Goal: Manage account settings

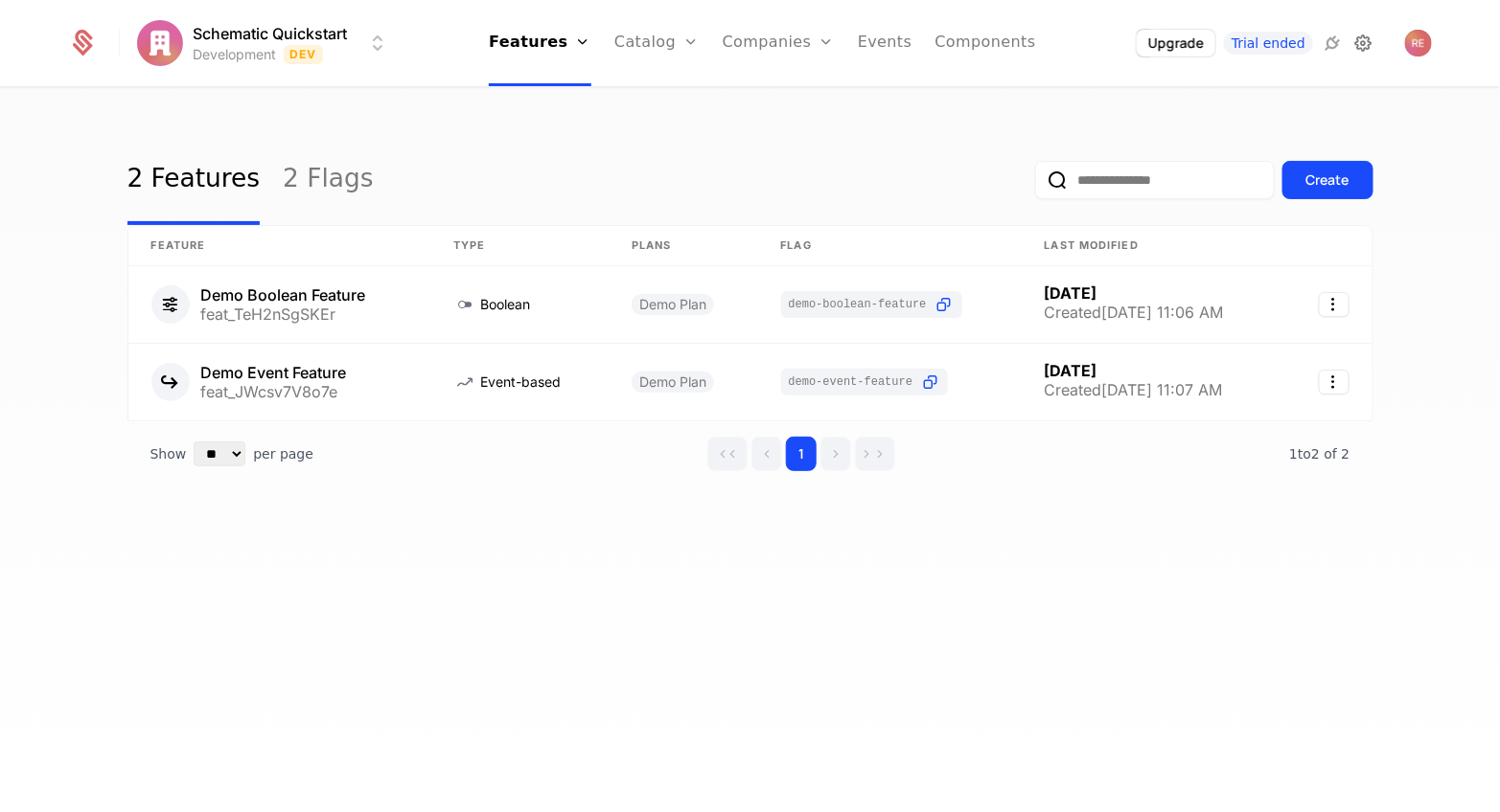
click at [1360, 36] on icon at bounding box center [1362, 42] width 23 height 23
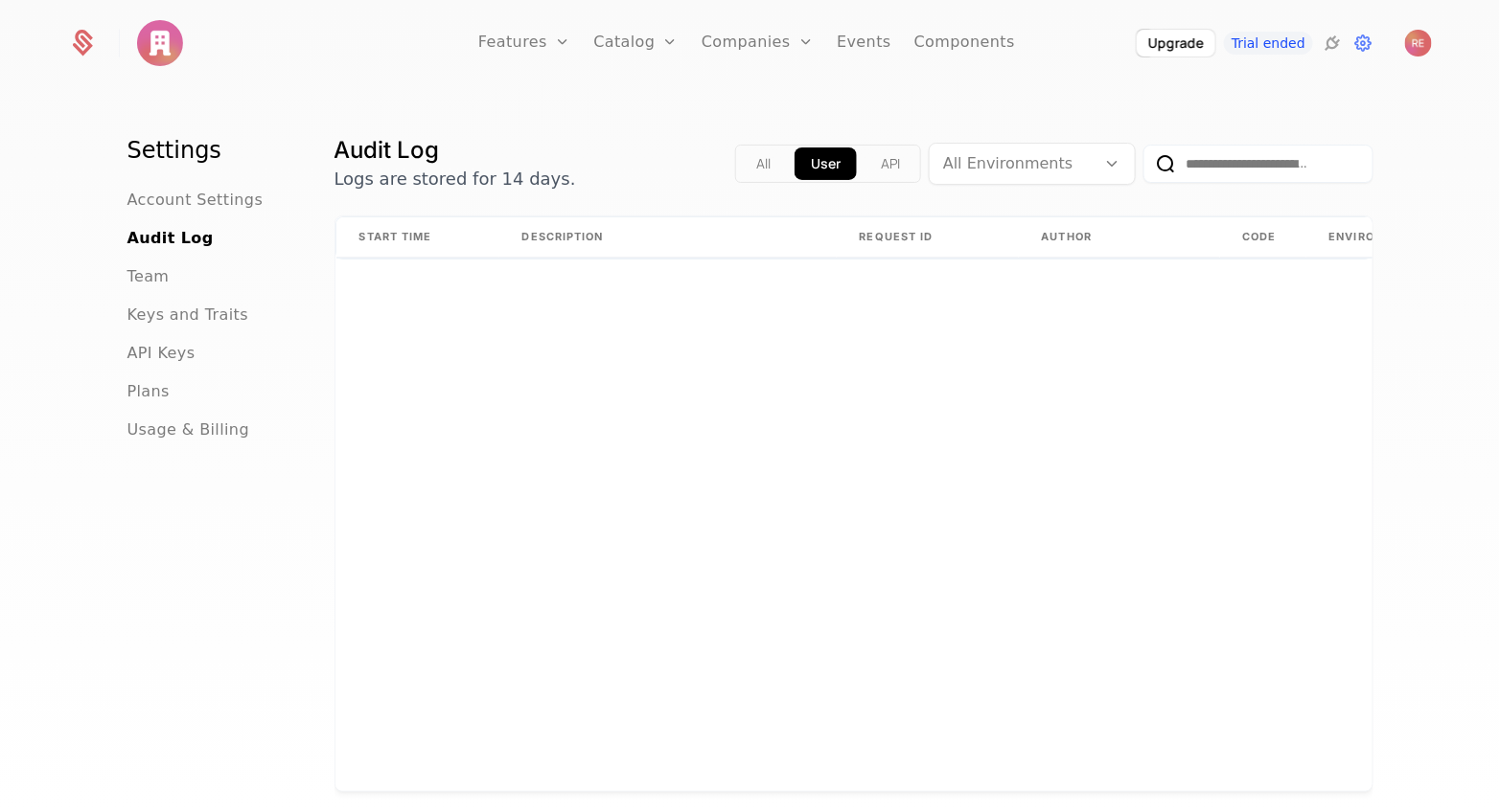
click at [192, 342] on div "API Keys" at bounding box center [208, 353] width 161 height 23
click at [182, 350] on span "API Keys" at bounding box center [161, 353] width 68 height 23
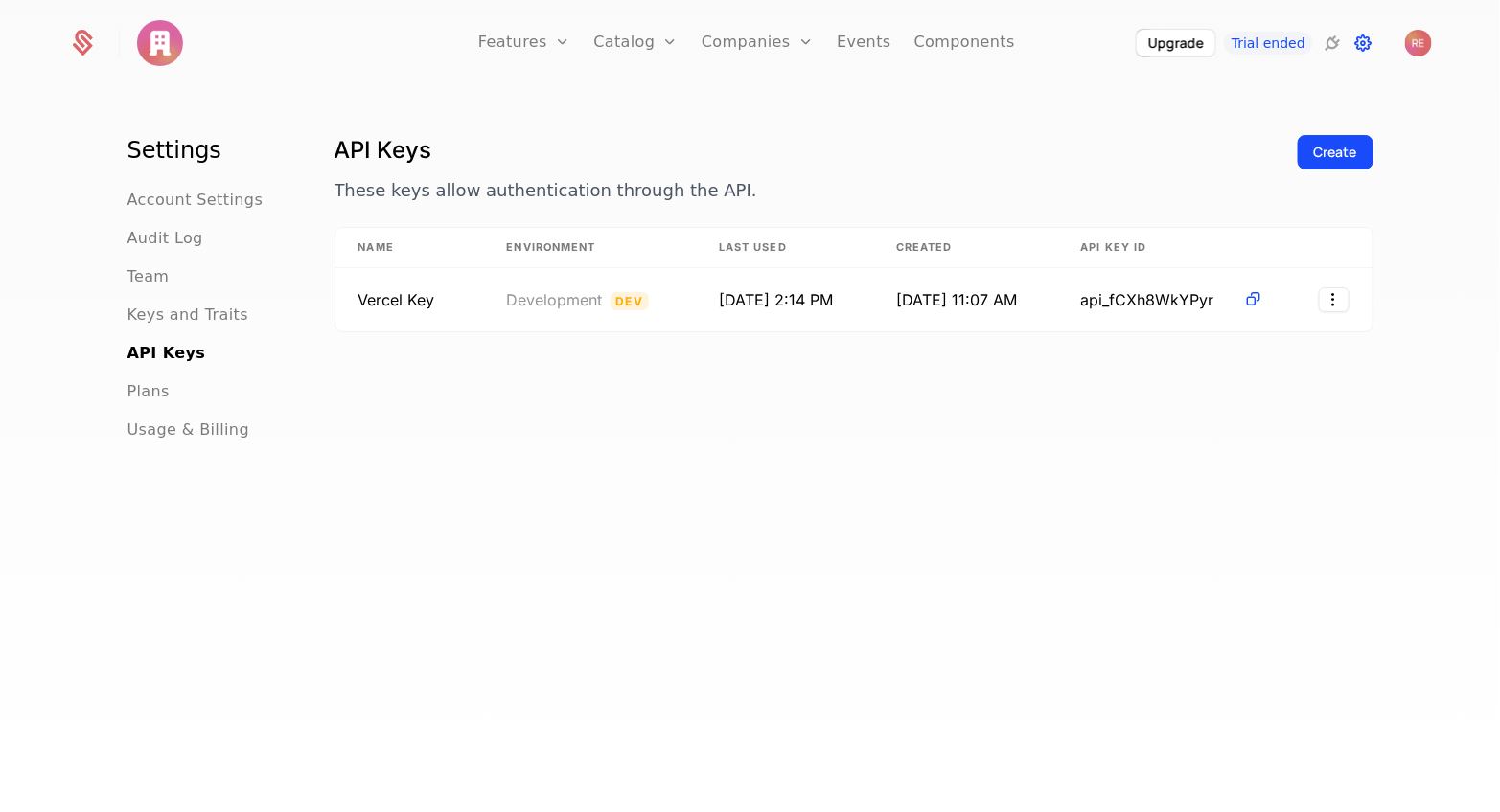
click at [1365, 44] on icon at bounding box center [1362, 42] width 23 height 23
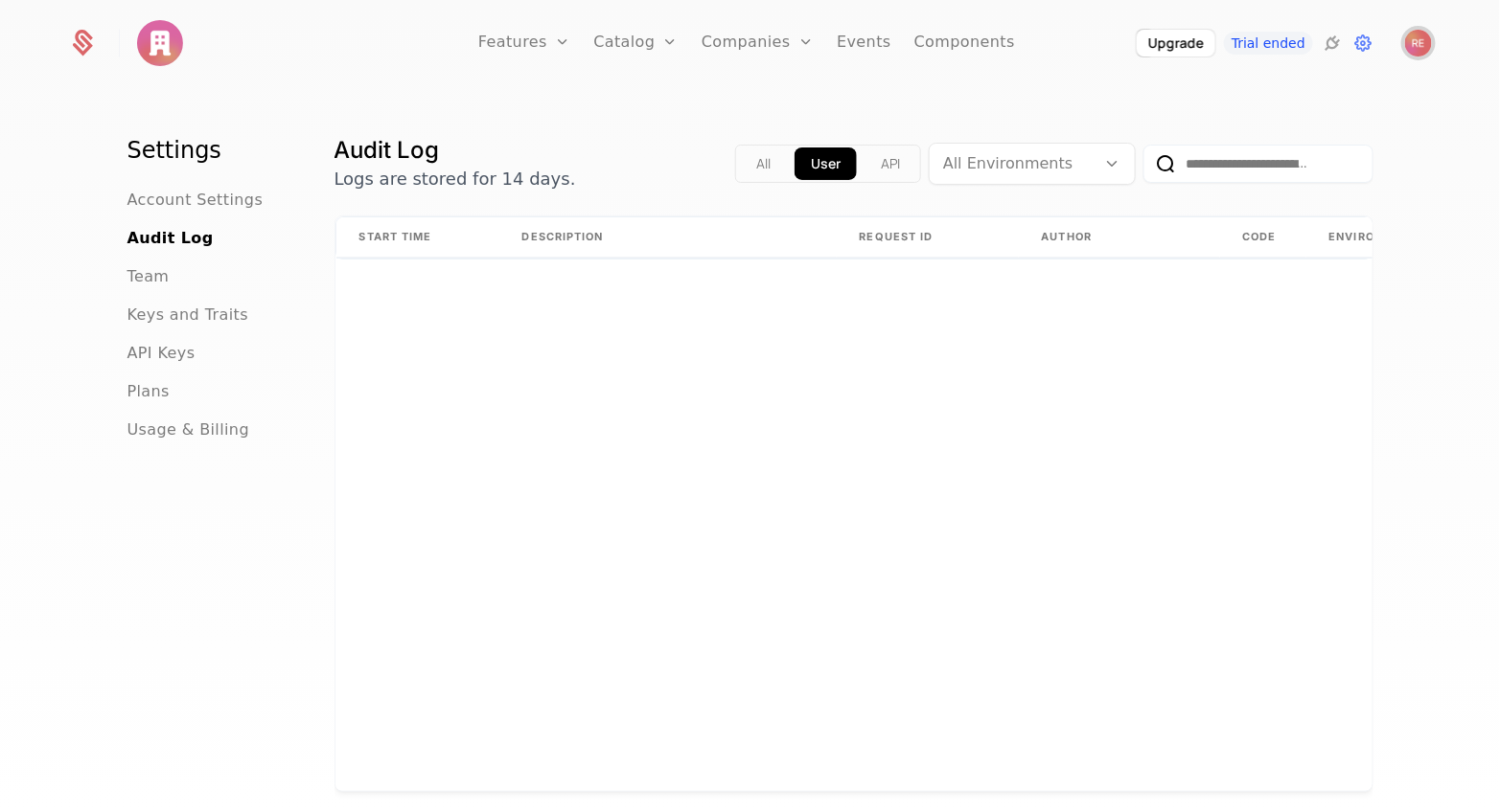
click at [1411, 43] on img "Open user button" at bounding box center [1418, 42] width 26 height 26
click at [838, 386] on div "Start Time Description Request ID Author Code Environment URL" at bounding box center [853, 504] width 1037 height 575
click at [763, 53] on link "Companies" at bounding box center [757, 43] width 112 height 86
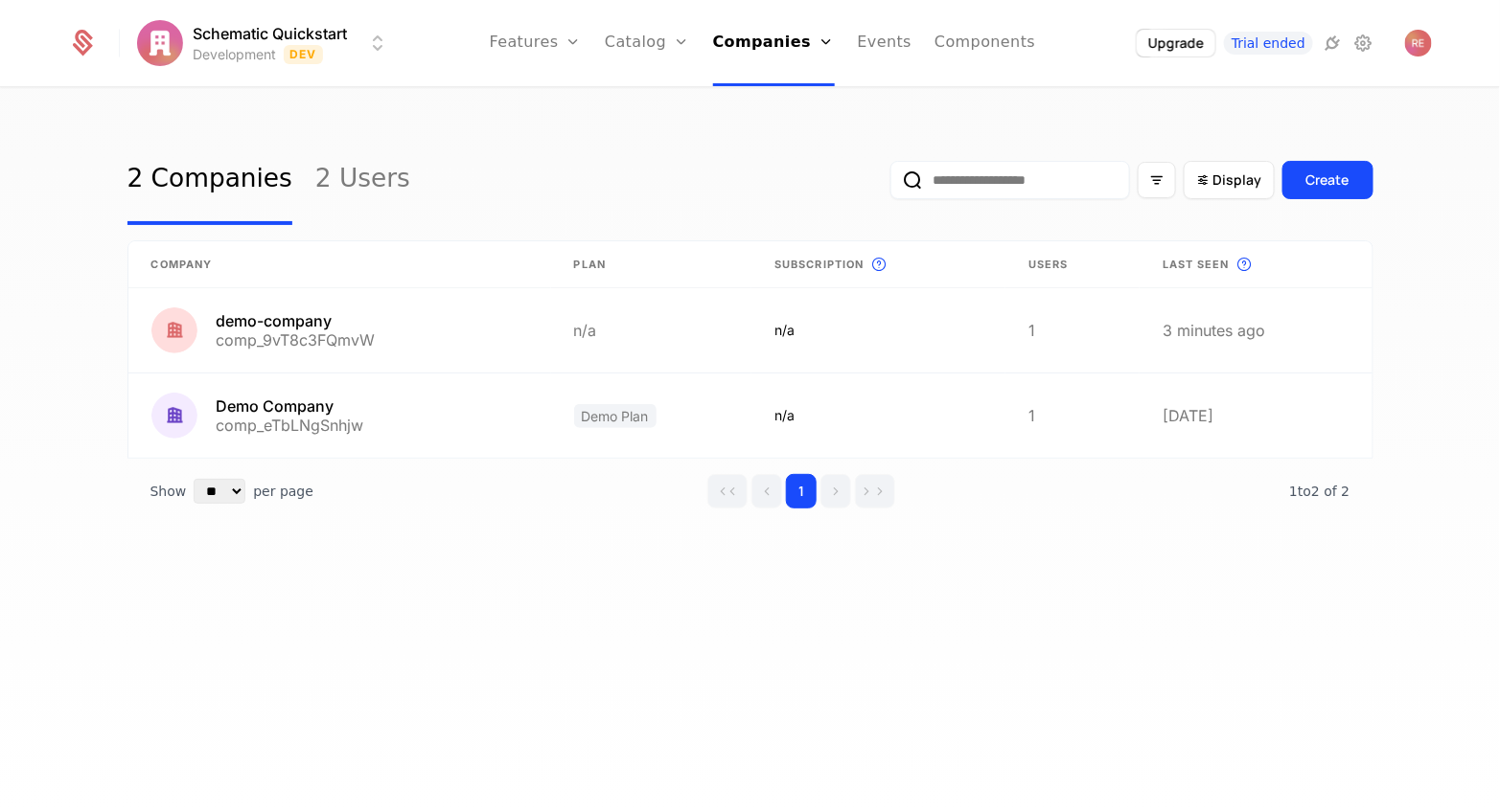
click at [735, 641] on div "2 Companies 2 Users Display Create Company Plan Subscription This is the subscr…" at bounding box center [750, 456] width 1500 height 735
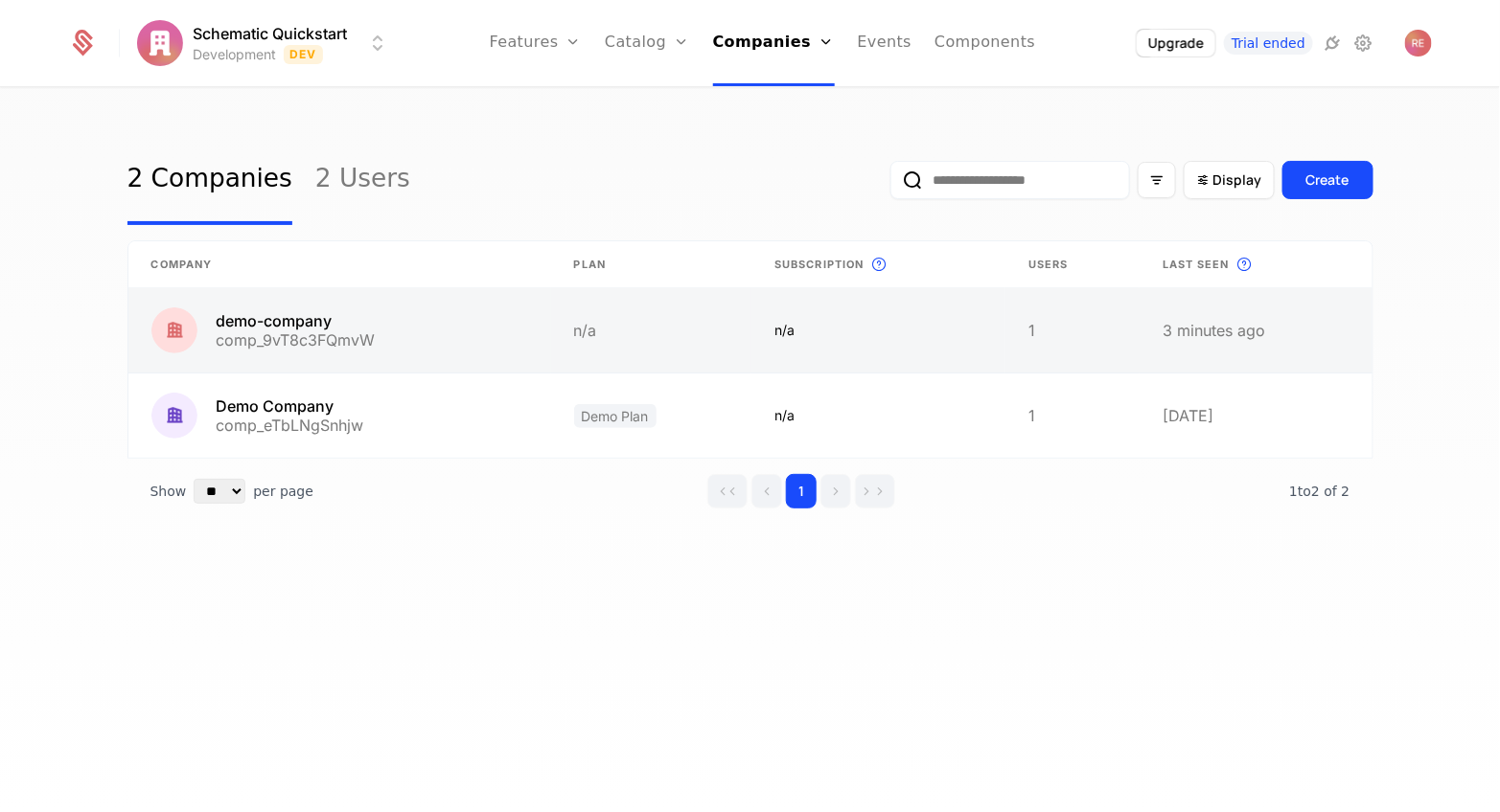
click at [516, 345] on link at bounding box center [339, 330] width 423 height 84
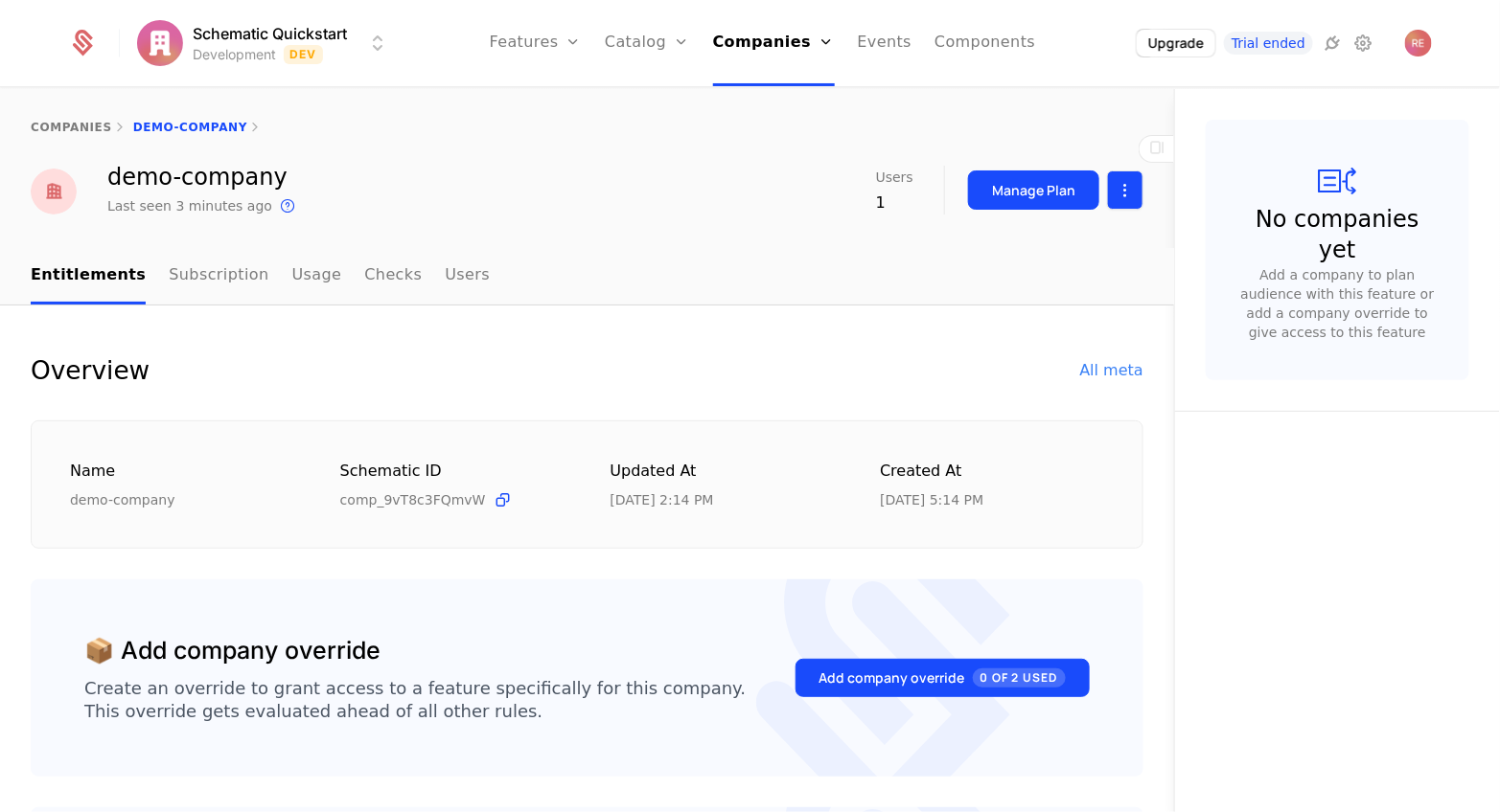
click at [1115, 189] on html "Schematic Quickstart Development Dev Features Features Flags Catalog Plans Add …" at bounding box center [750, 406] width 1500 height 812
click at [1055, 254] on div "Edit company" at bounding box center [1033, 246] width 119 height 26
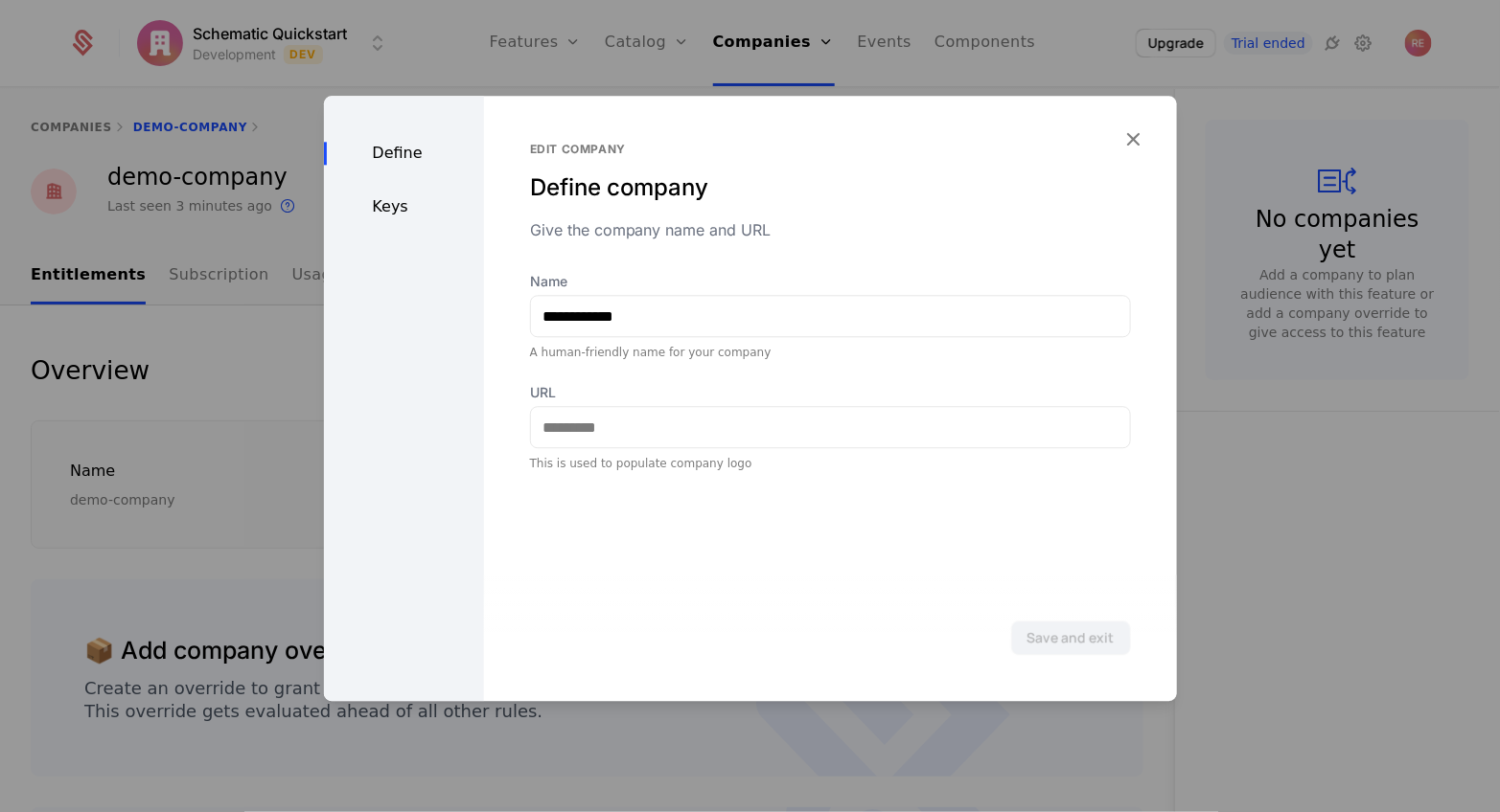
click at [385, 208] on div "Keys" at bounding box center [403, 206] width 160 height 23
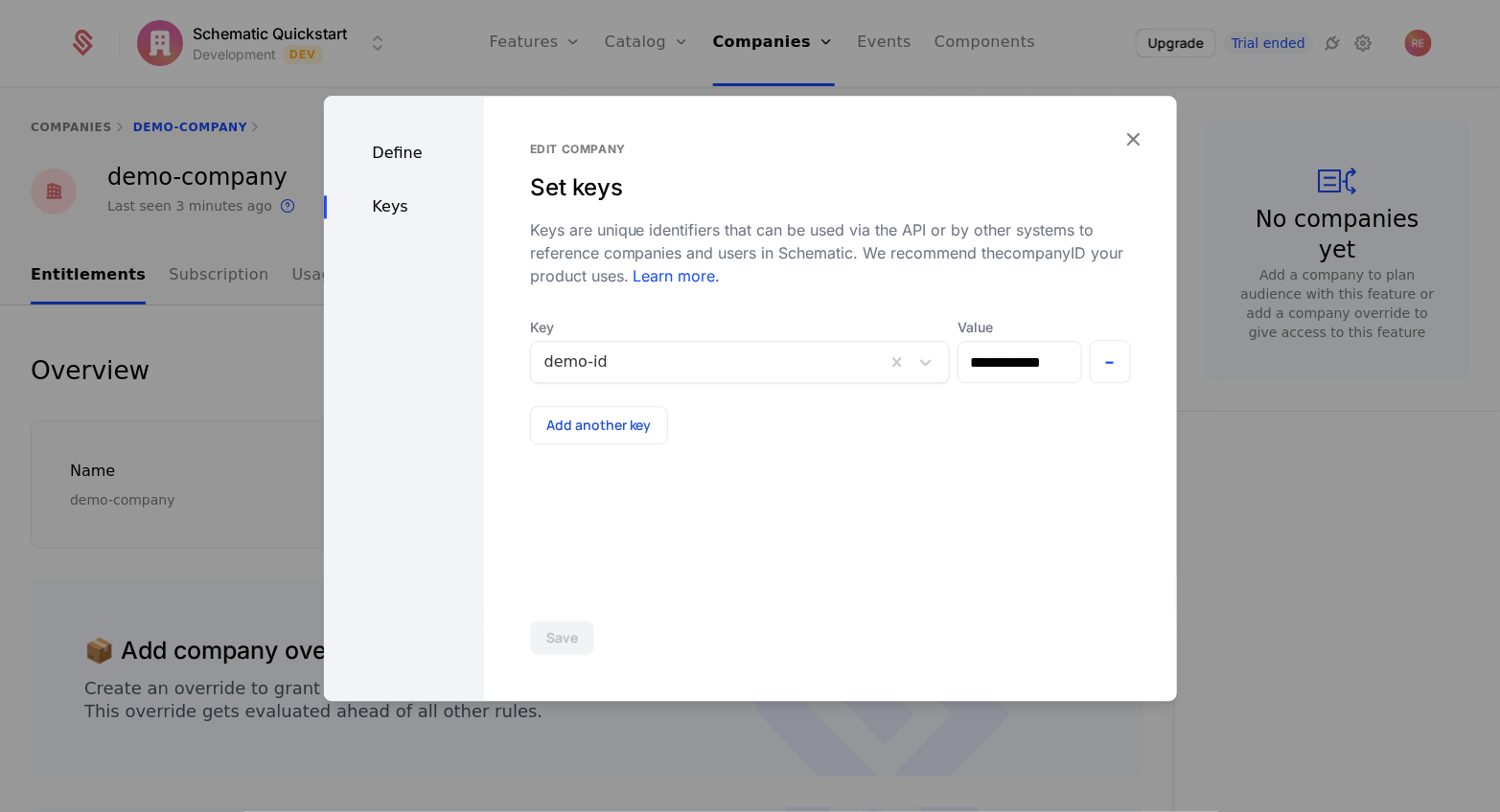
click at [277, 394] on div at bounding box center [750, 406] width 1500 height 812
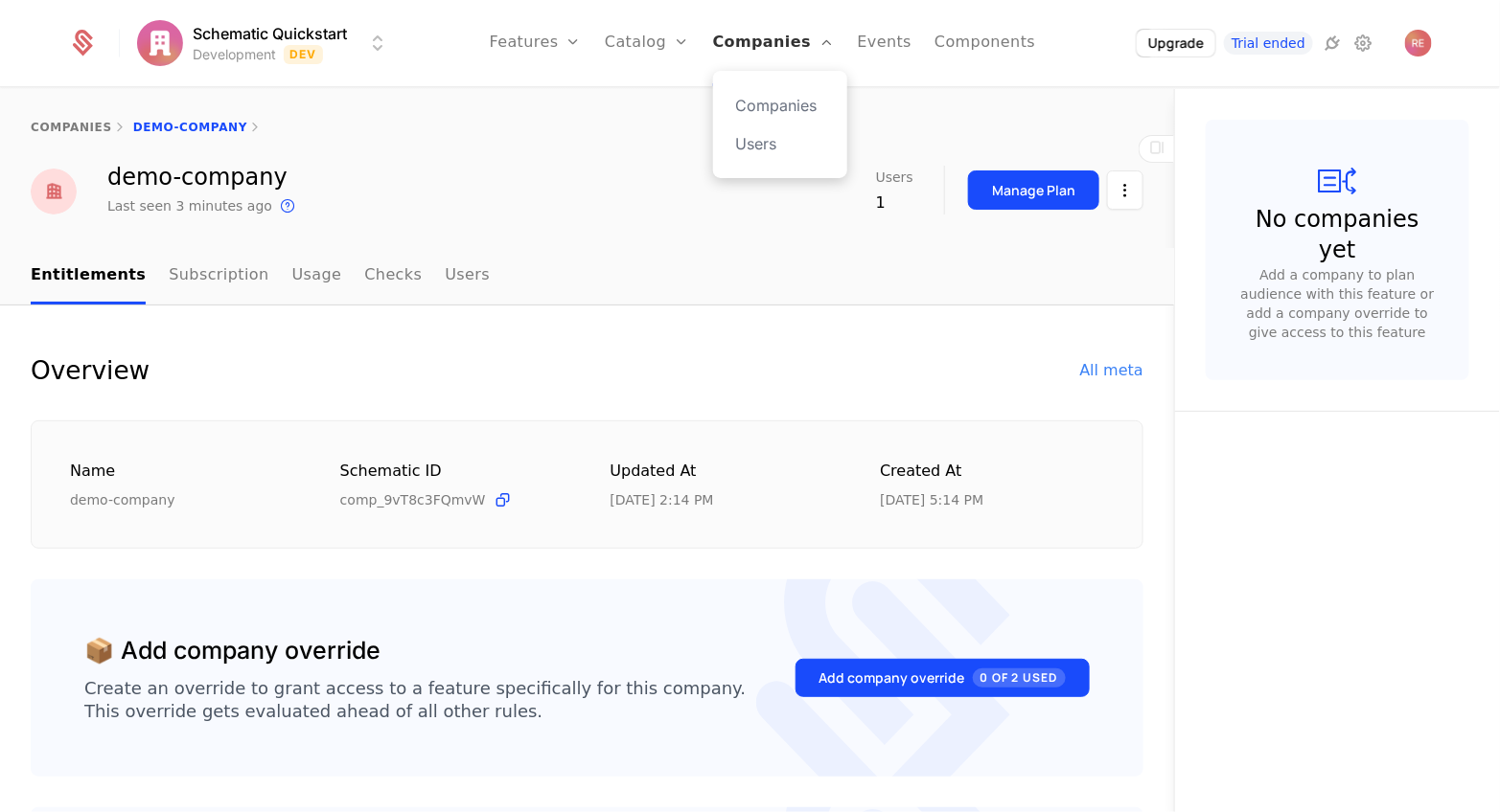
click at [770, 53] on link "Companies" at bounding box center [774, 43] width 122 height 86
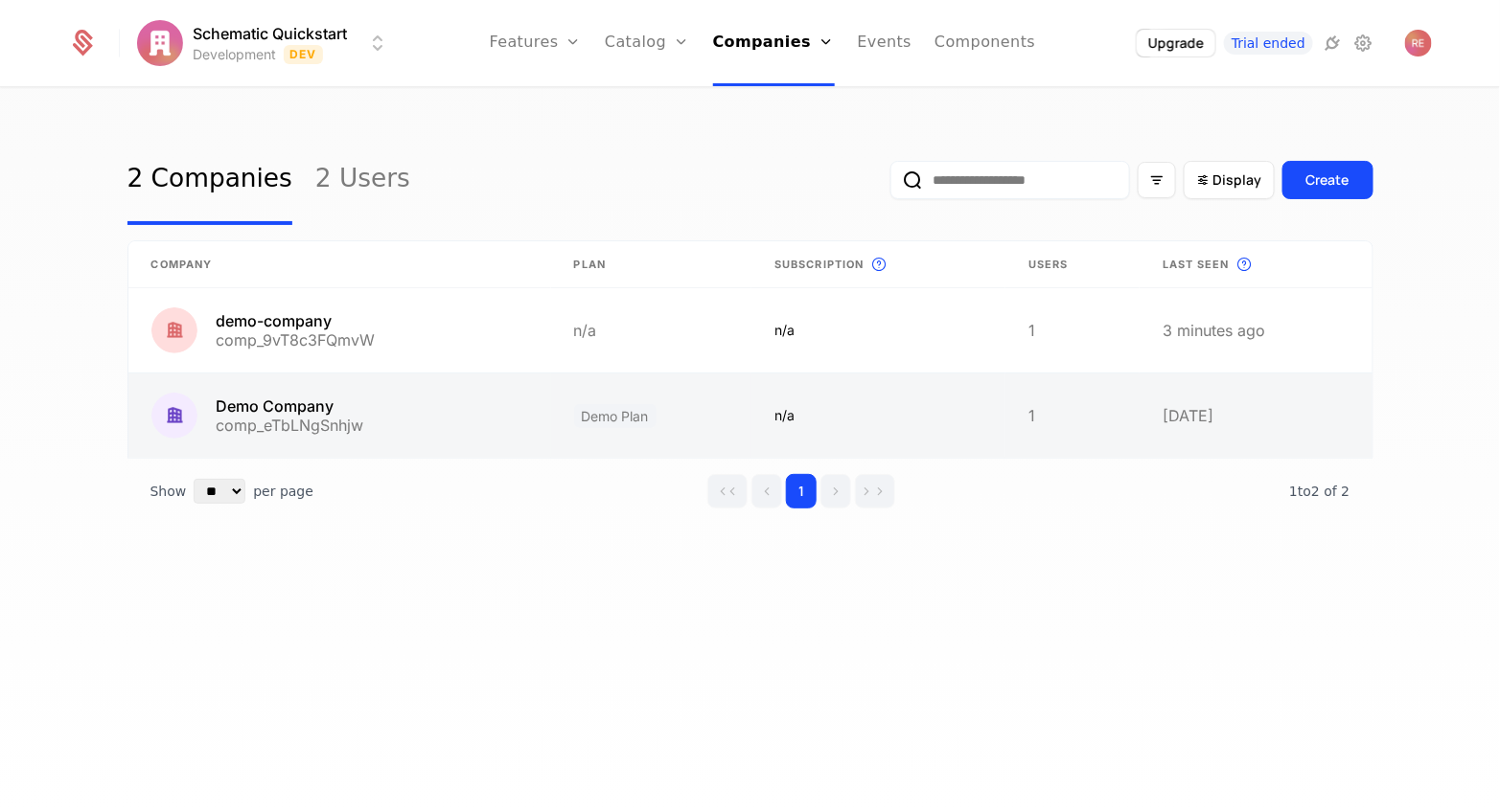
click at [296, 425] on link at bounding box center [339, 416] width 423 height 84
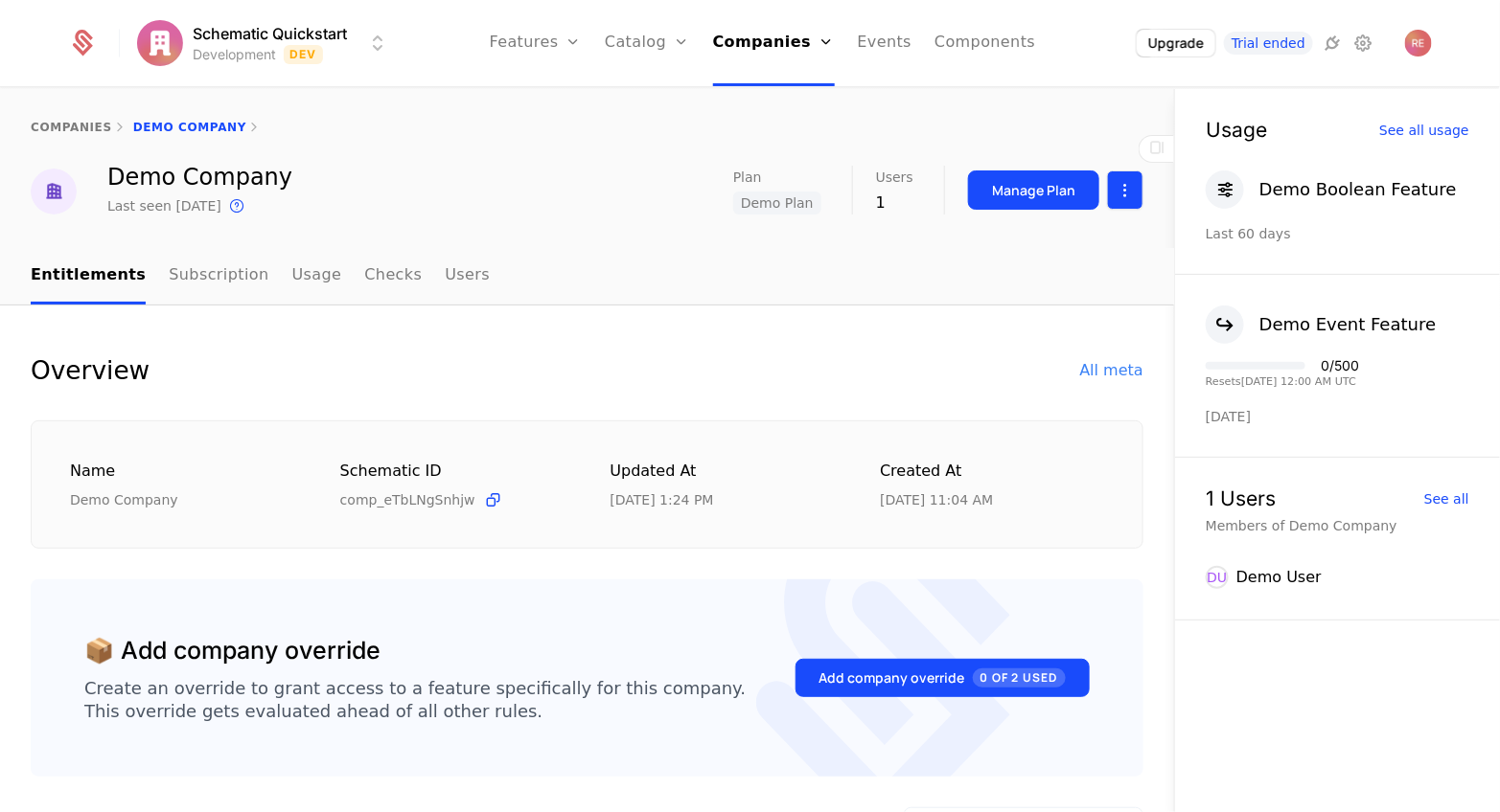
click at [1117, 195] on html "Schematic Quickstart Development Dev Features Features Flags Catalog Plans Add …" at bounding box center [750, 406] width 1500 height 812
click at [1038, 243] on div "Edit company" at bounding box center [1033, 246] width 119 height 26
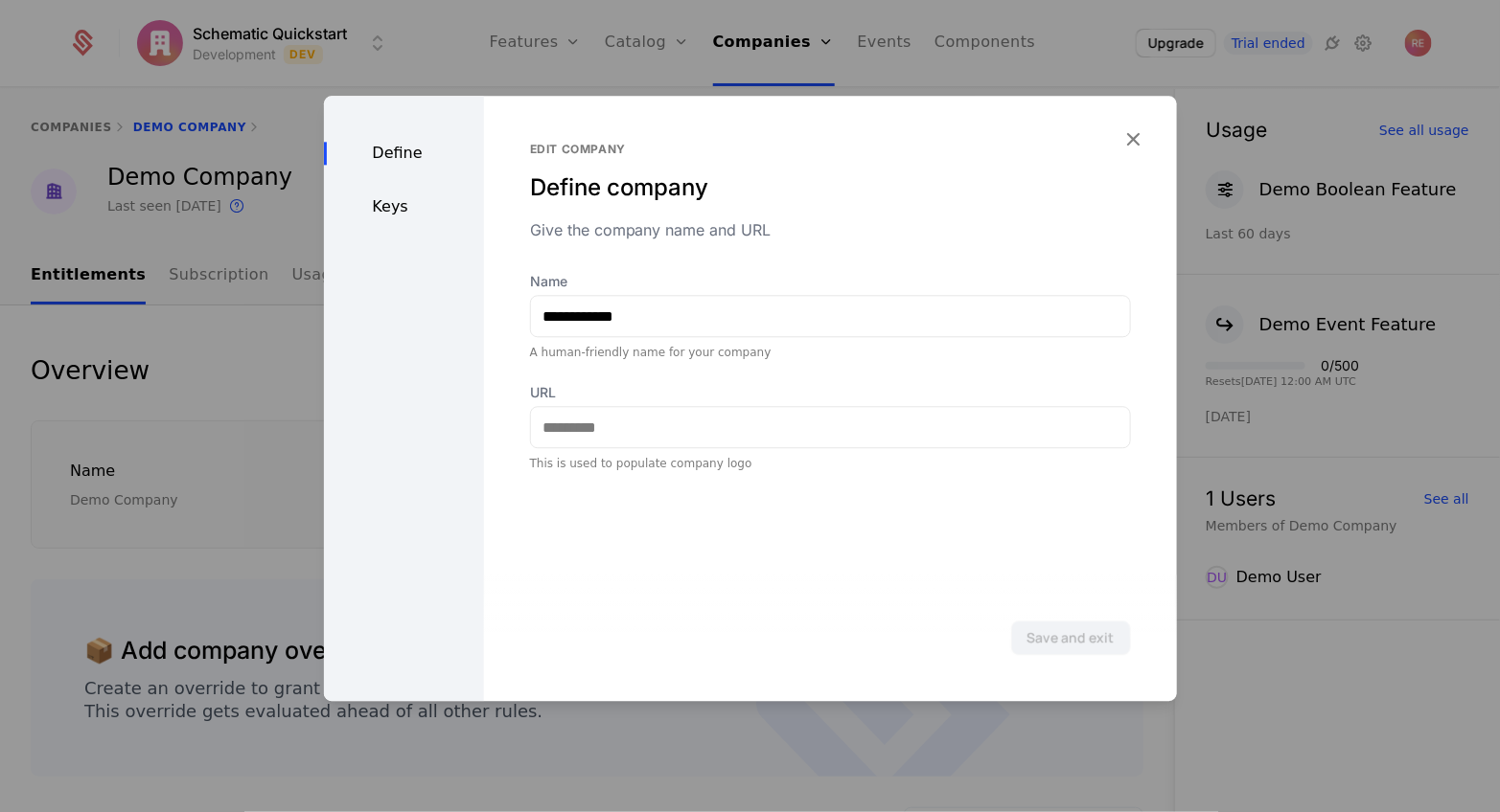
click at [391, 207] on div "Keys" at bounding box center [403, 206] width 160 height 23
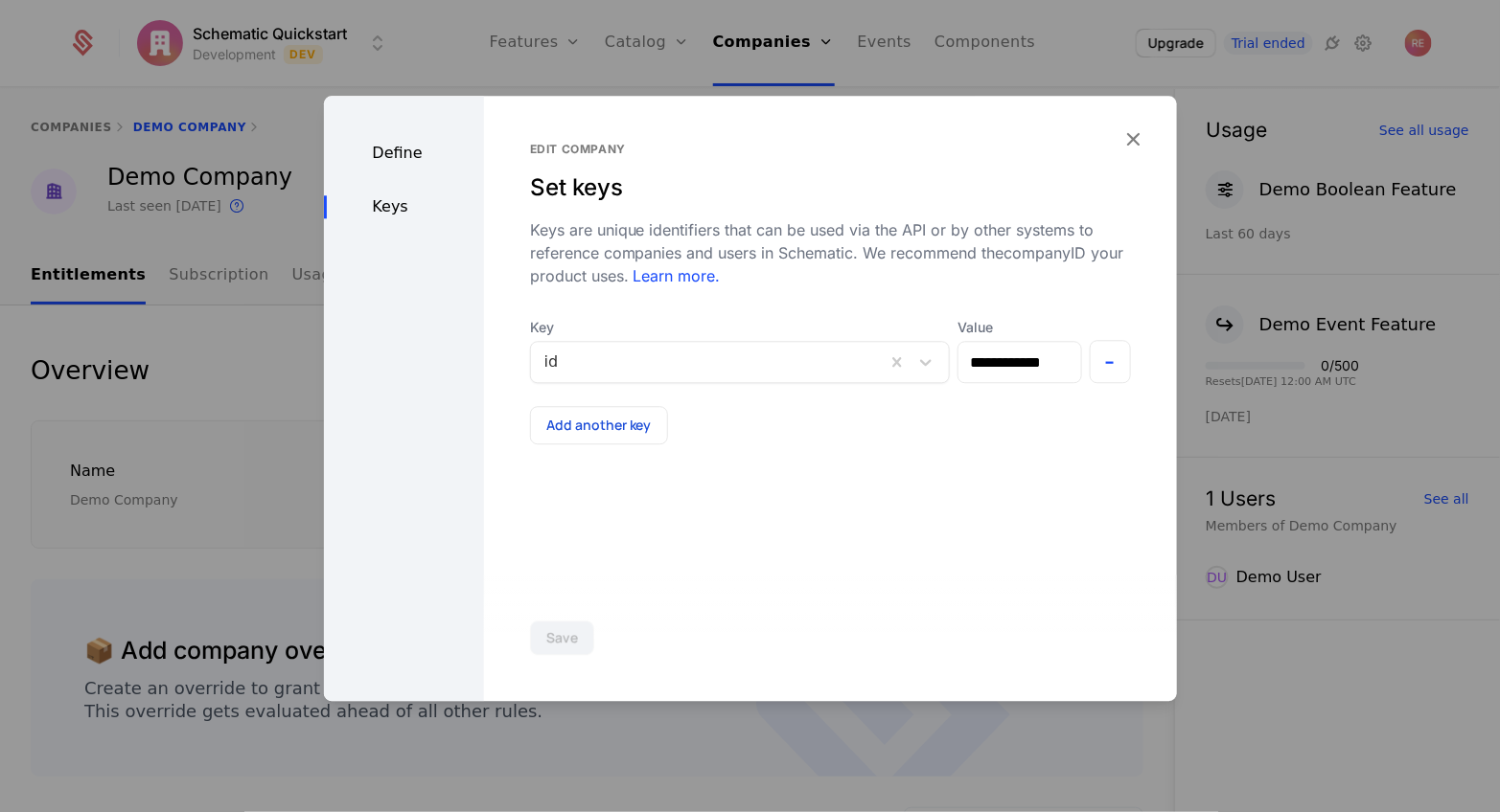
click at [243, 365] on div at bounding box center [750, 406] width 1500 height 812
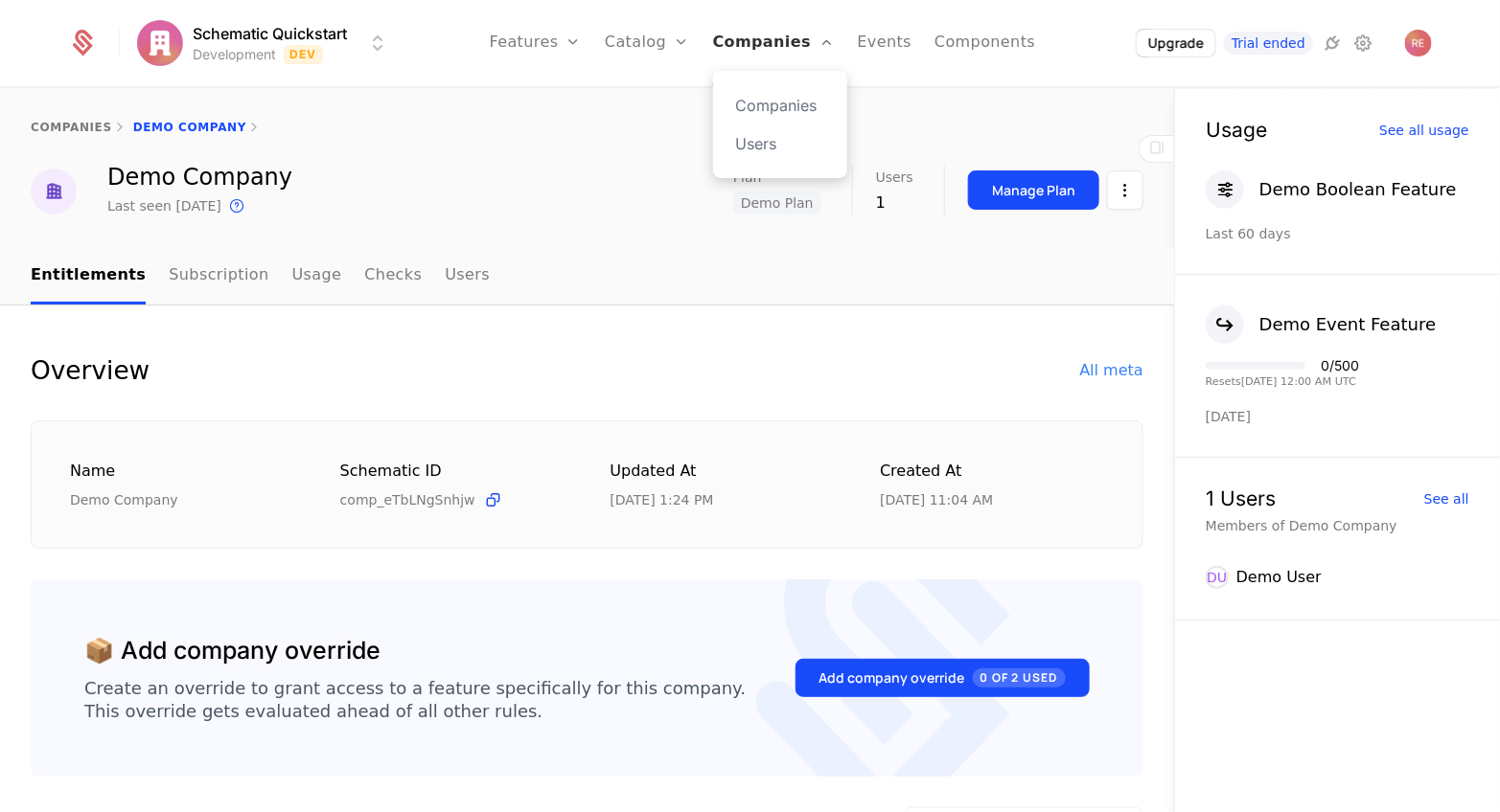
click at [743, 34] on link "Companies" at bounding box center [774, 43] width 122 height 86
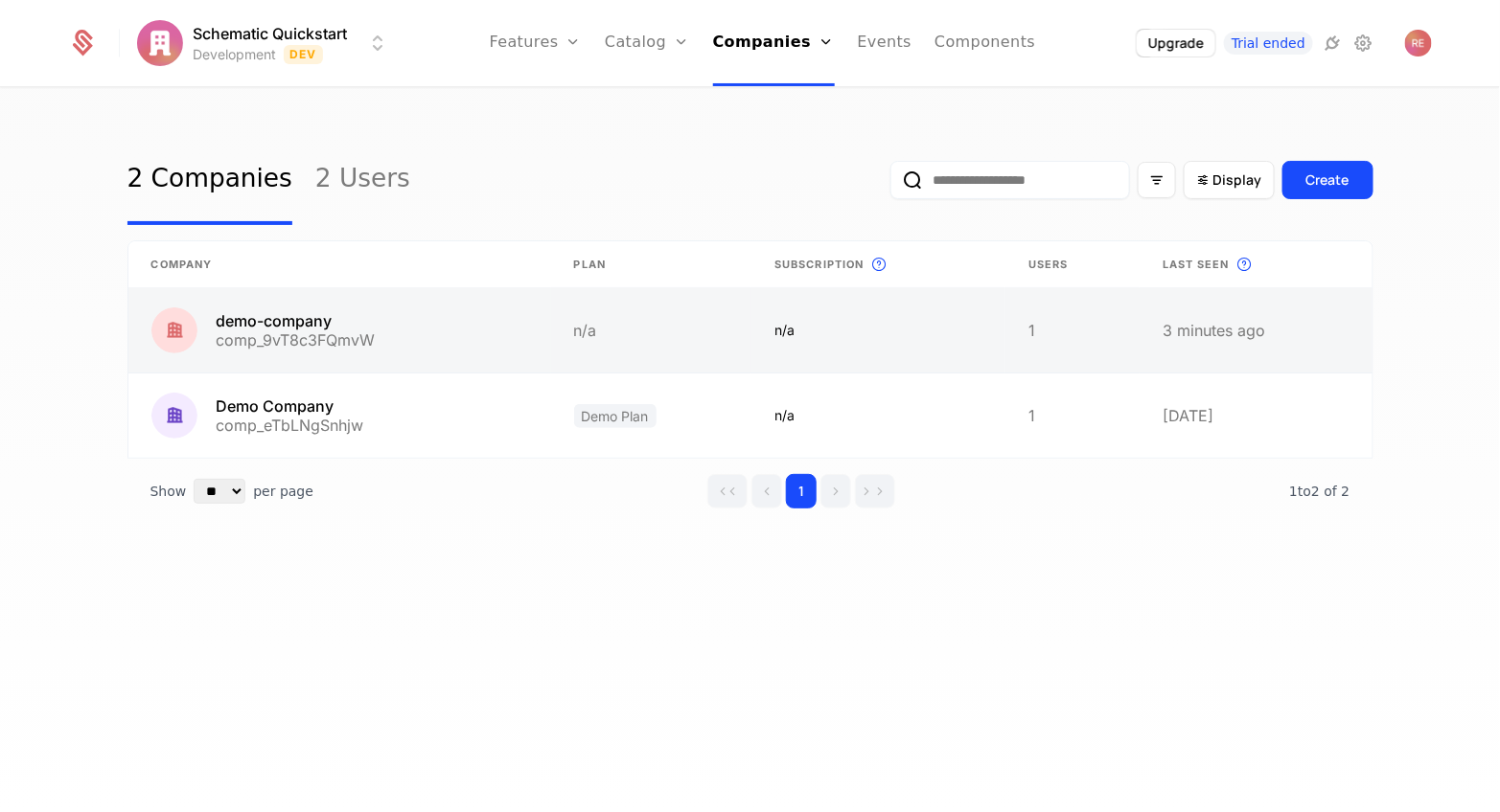
click at [993, 322] on link at bounding box center [878, 330] width 254 height 84
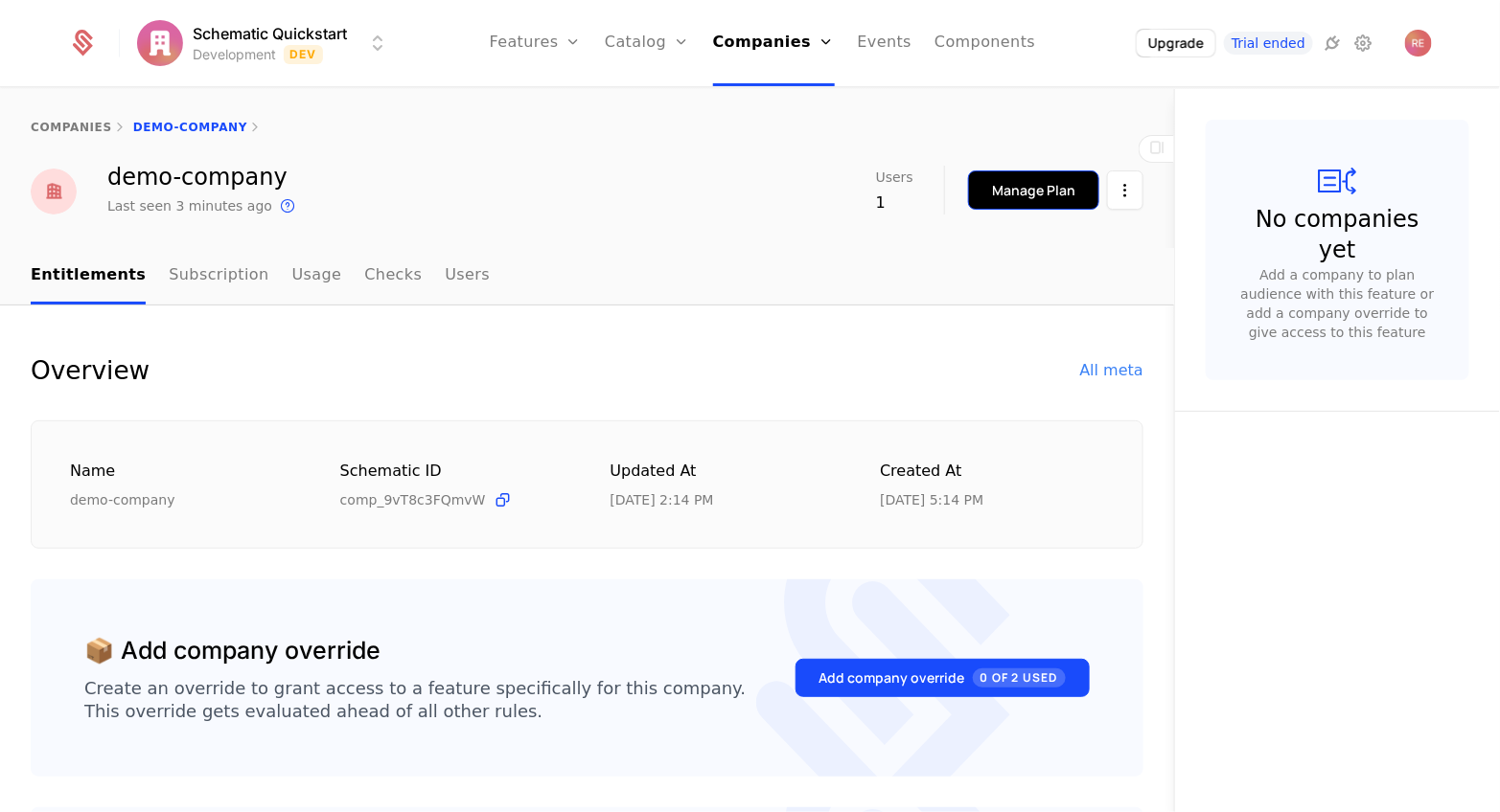
click at [1035, 191] on div "Manage Plan" at bounding box center [1033, 191] width 83 height 20
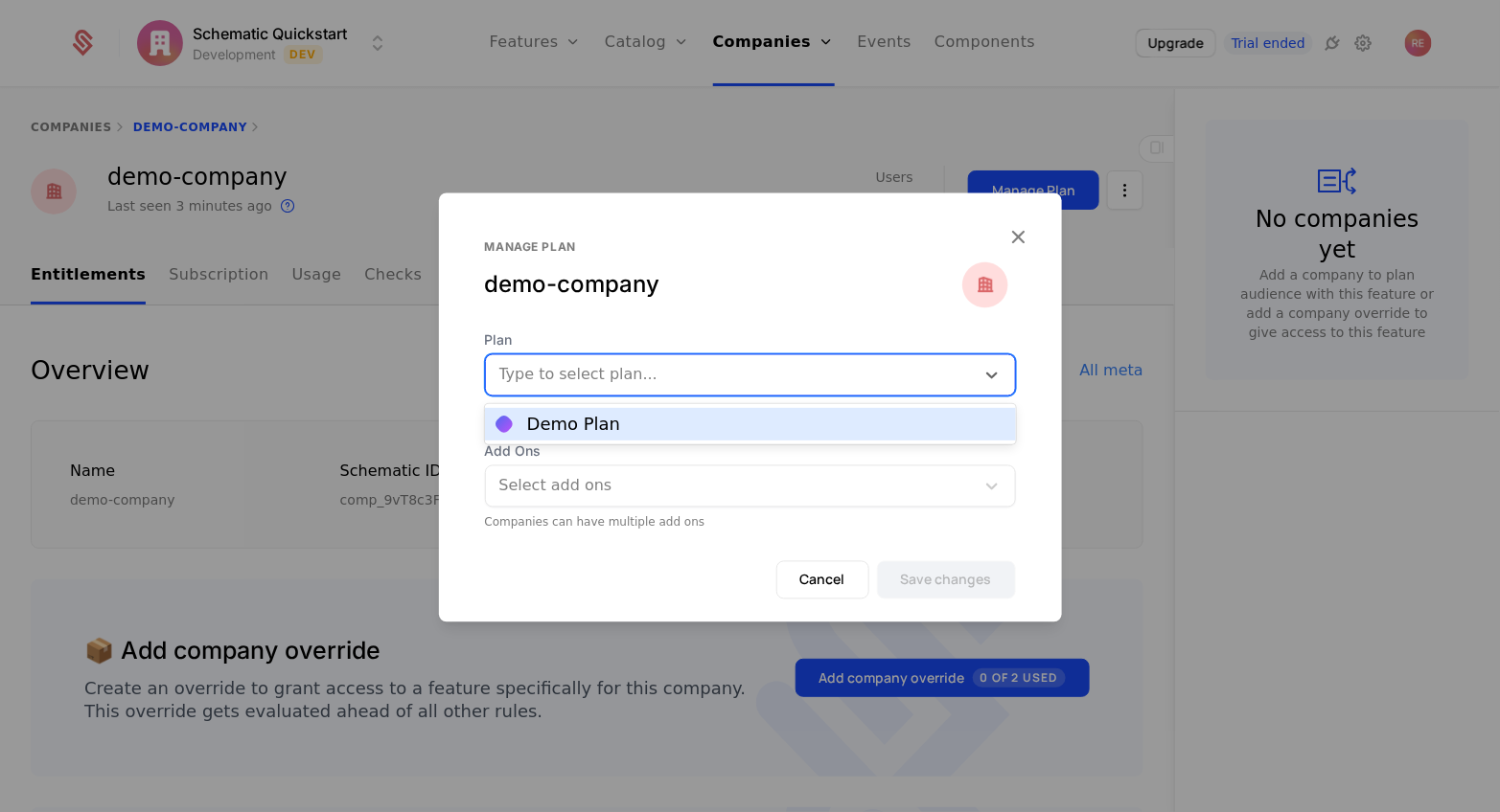
click at [846, 387] on div at bounding box center [730, 375] width 462 height 26
click at [816, 432] on div "Demo Plan" at bounding box center [750, 424] width 531 height 32
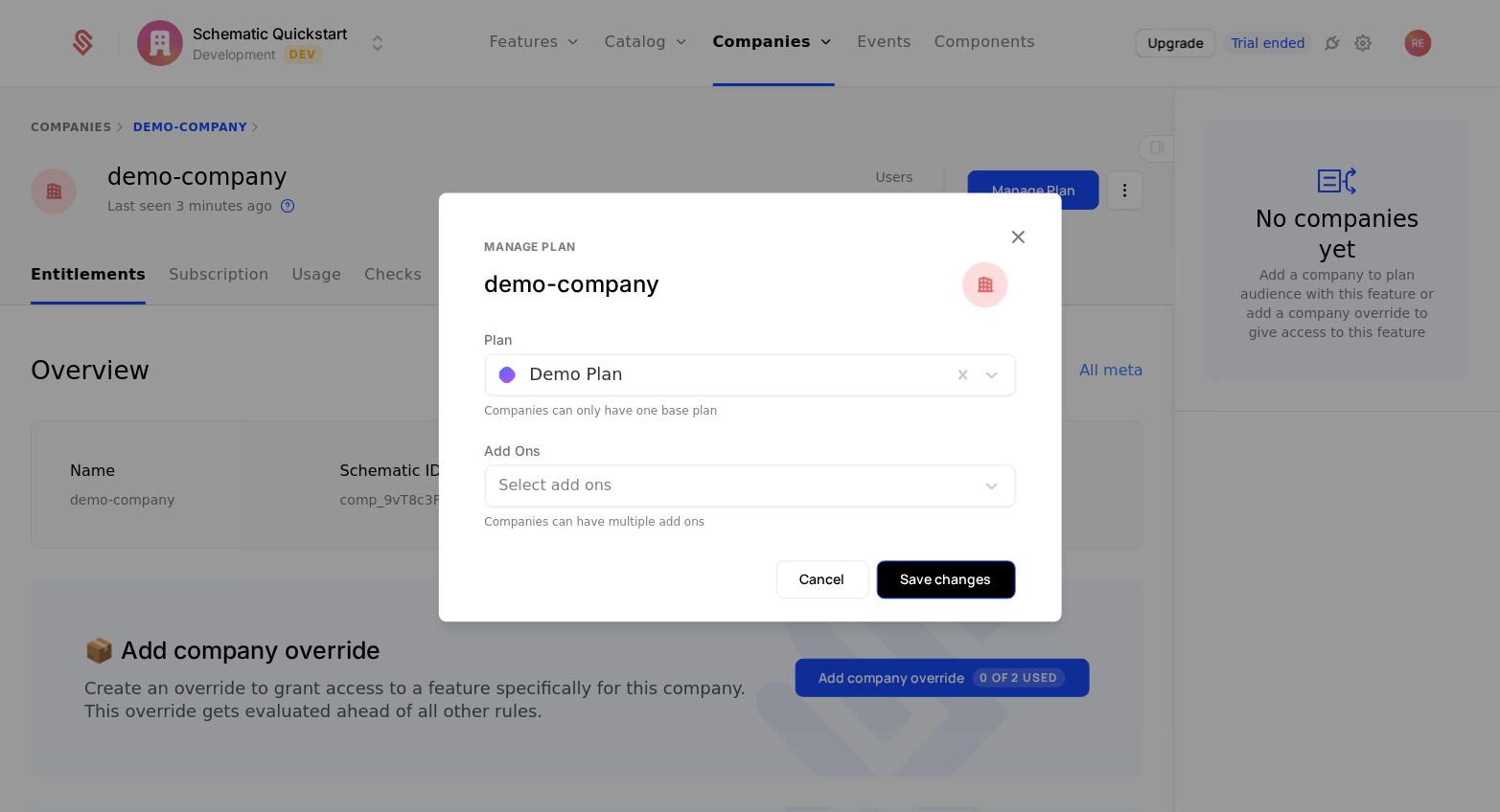
click at [947, 563] on button "Save changes" at bounding box center [947, 580] width 139 height 38
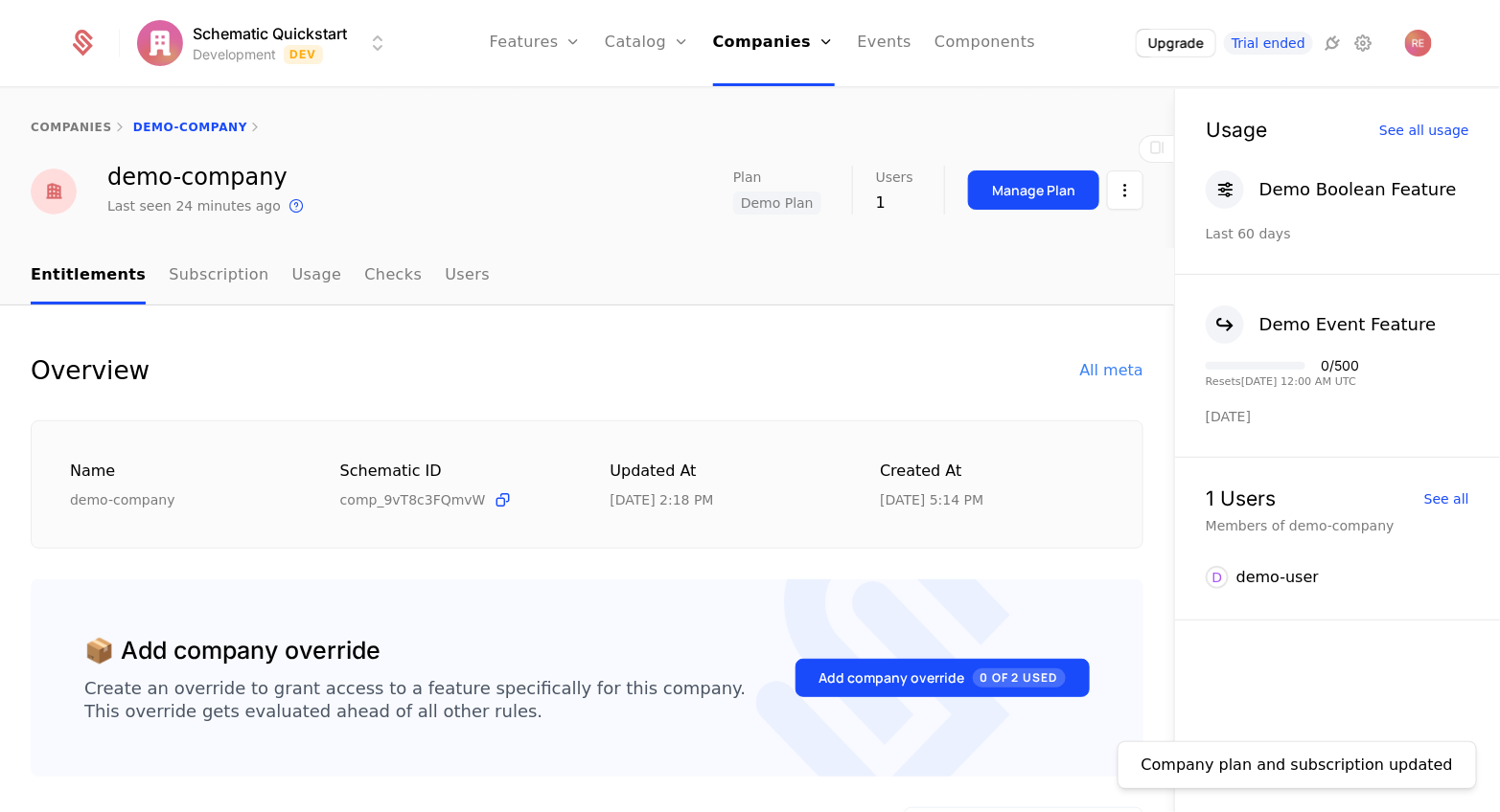
click at [553, 227] on div "companies demo-company demo-company Last seen 24 minutes ago This is the date a…" at bounding box center [587, 169] width 1174 height 159
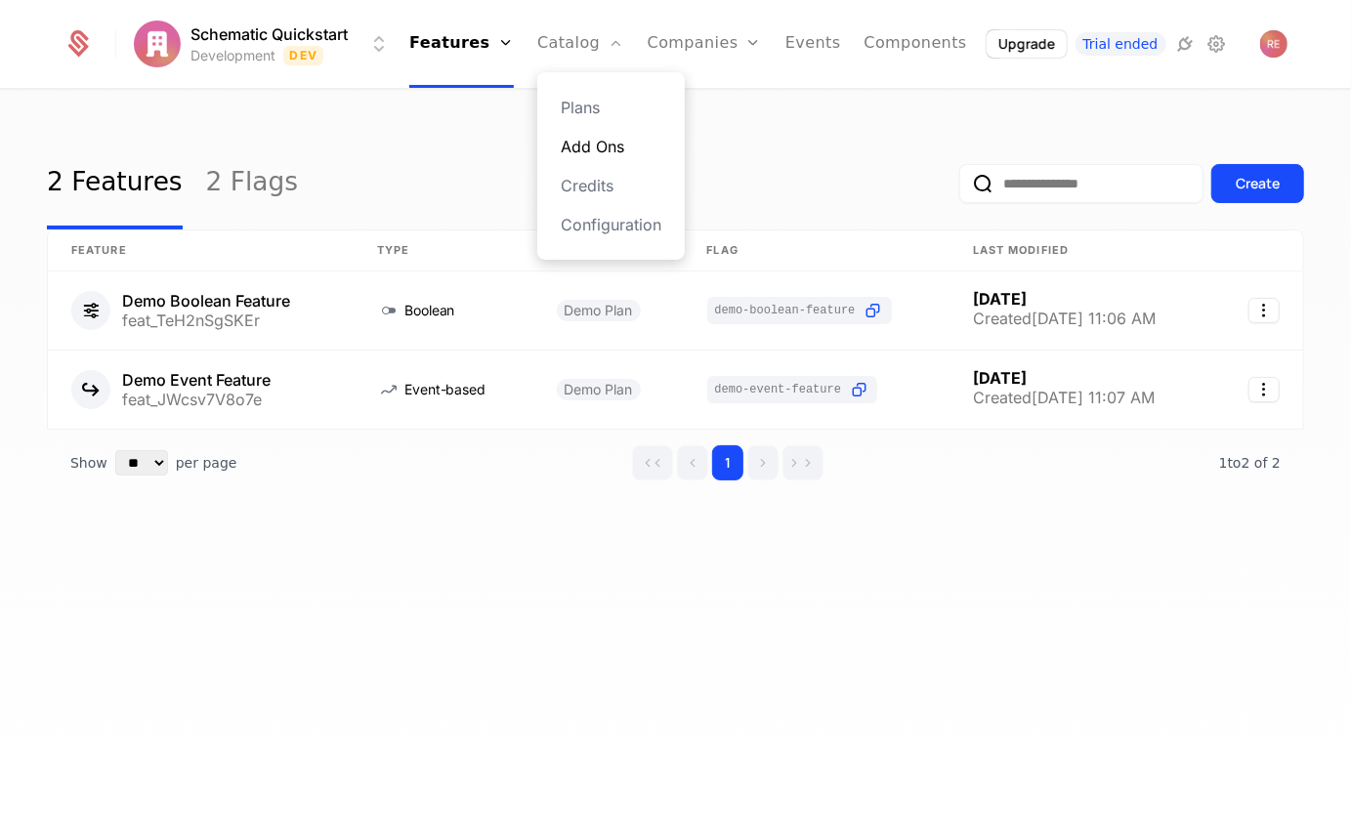
click at [578, 137] on link "Add Ons" at bounding box center [611, 146] width 101 height 23
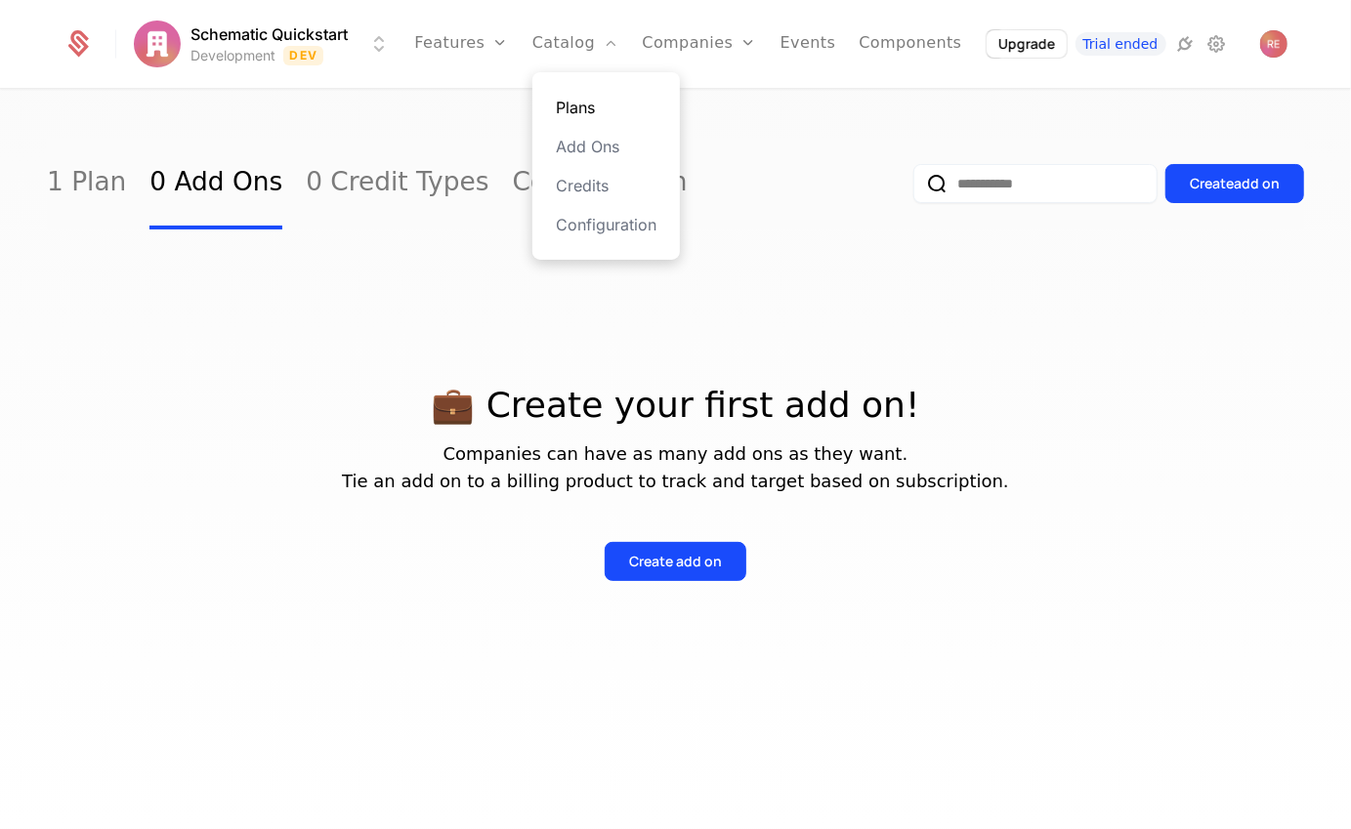
click at [578, 102] on link "Plans" at bounding box center [606, 107] width 101 height 23
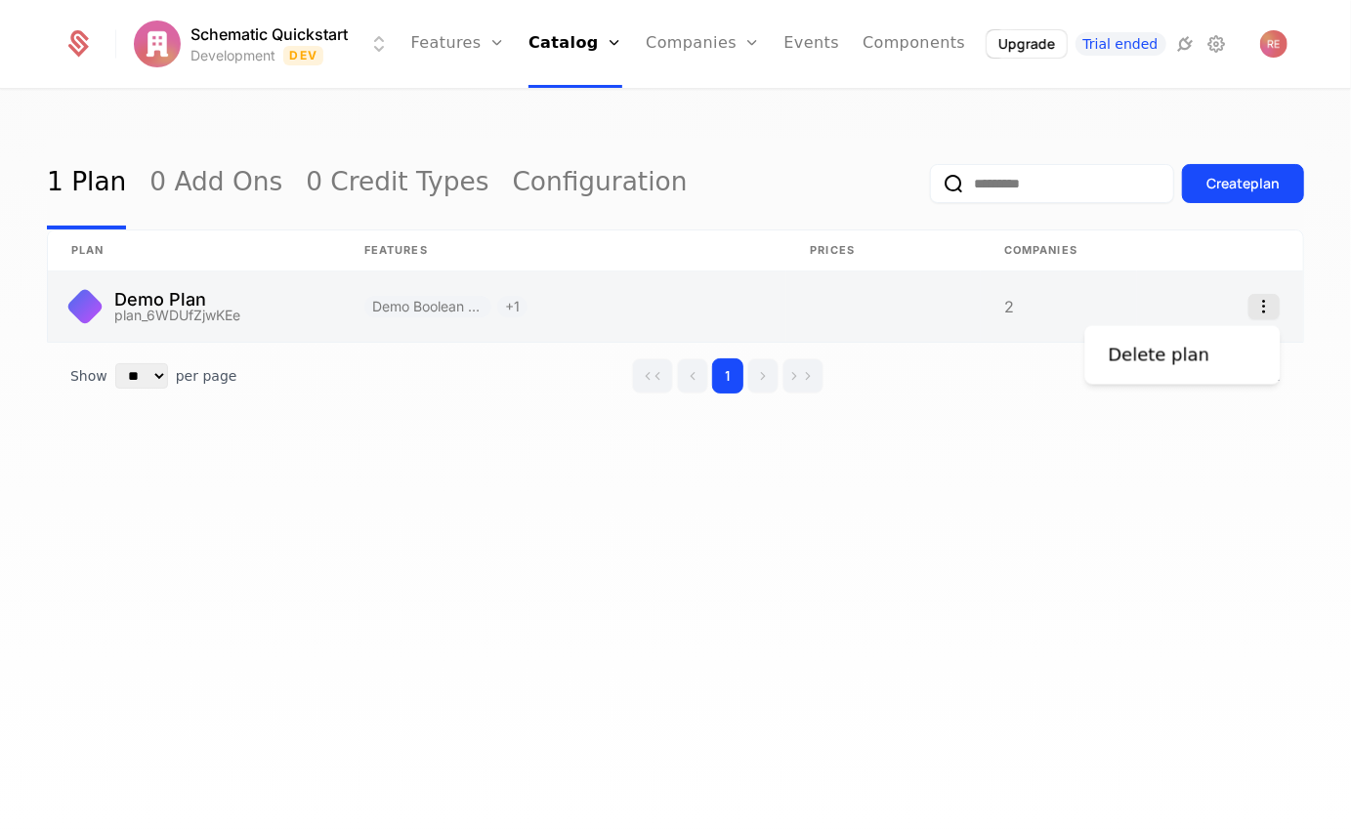
click at [1262, 302] on icon "Select action" at bounding box center [1263, 306] width 31 height 25
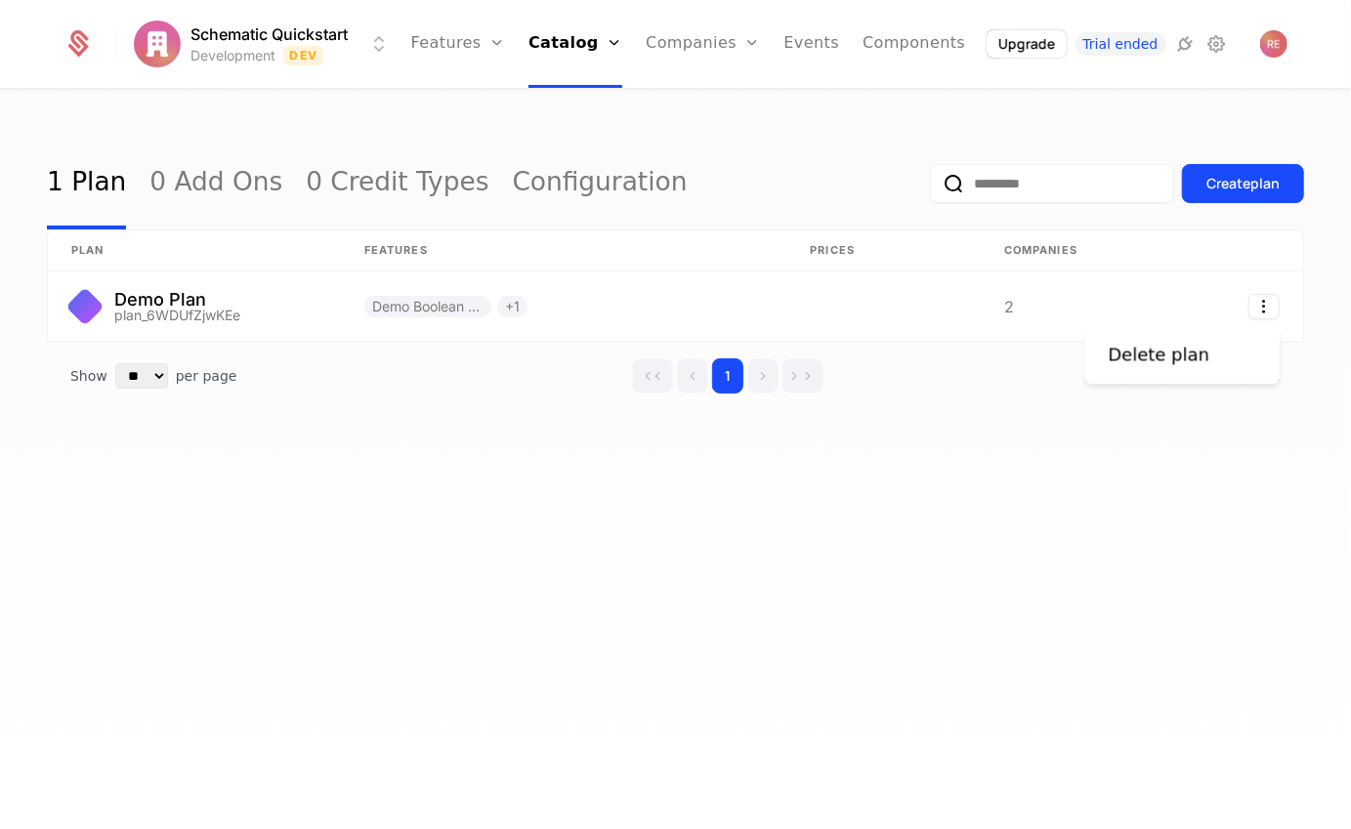
click at [668, 300] on html "Schematic Quickstart Development Dev Features Features Flags Catalog Plans Add …" at bounding box center [675, 414] width 1351 height 829
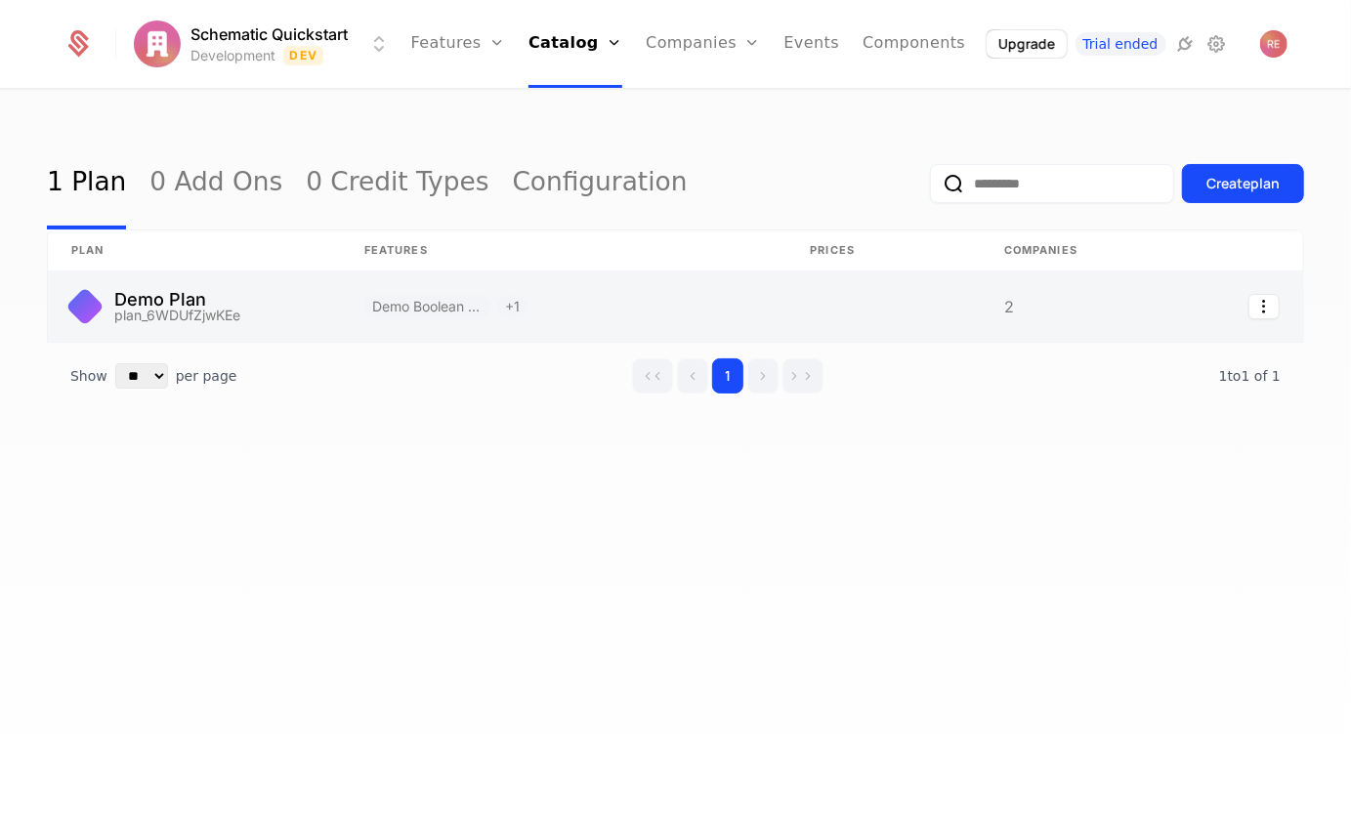
click at [643, 298] on link at bounding box center [563, 307] width 445 height 70
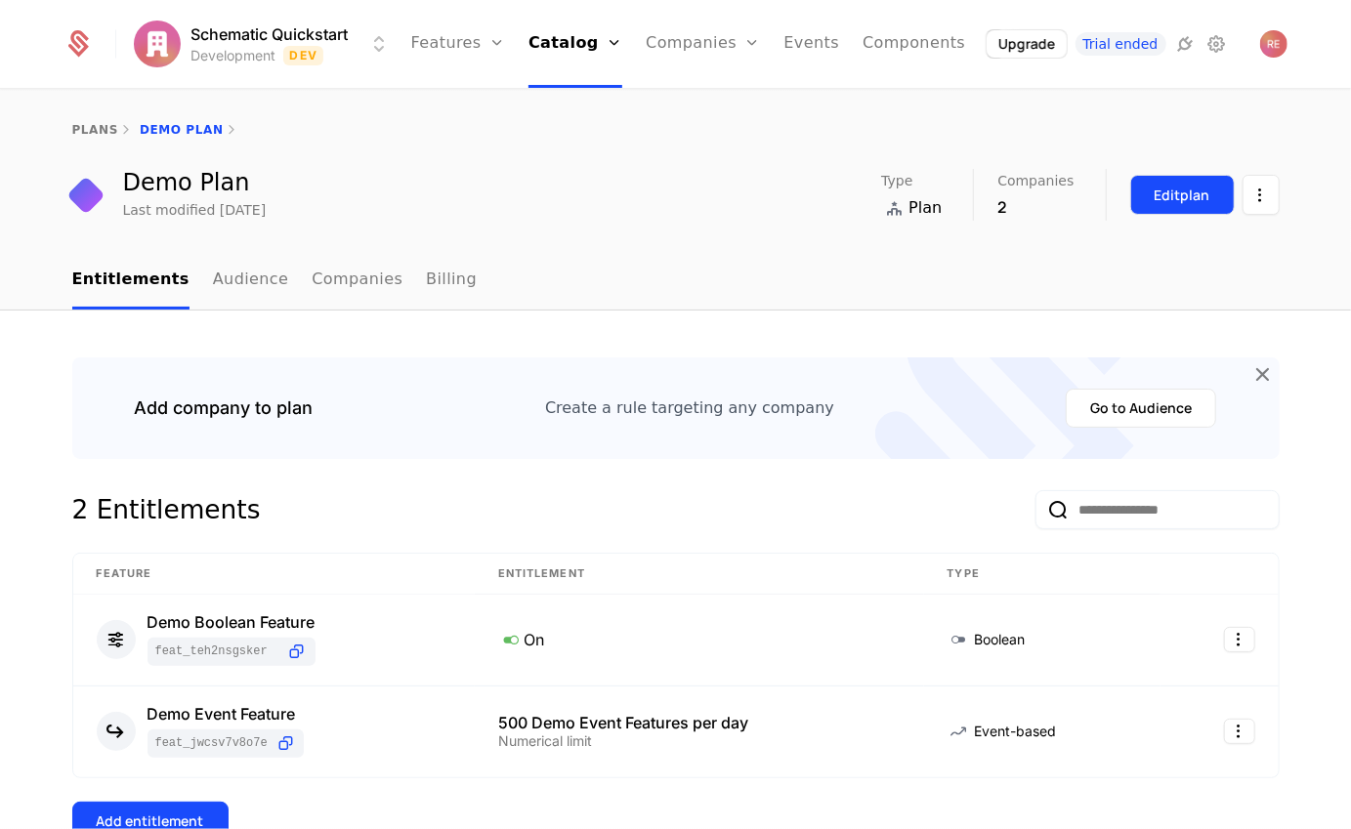
click at [1196, 204] on div "Edit plan" at bounding box center [1183, 196] width 56 height 20
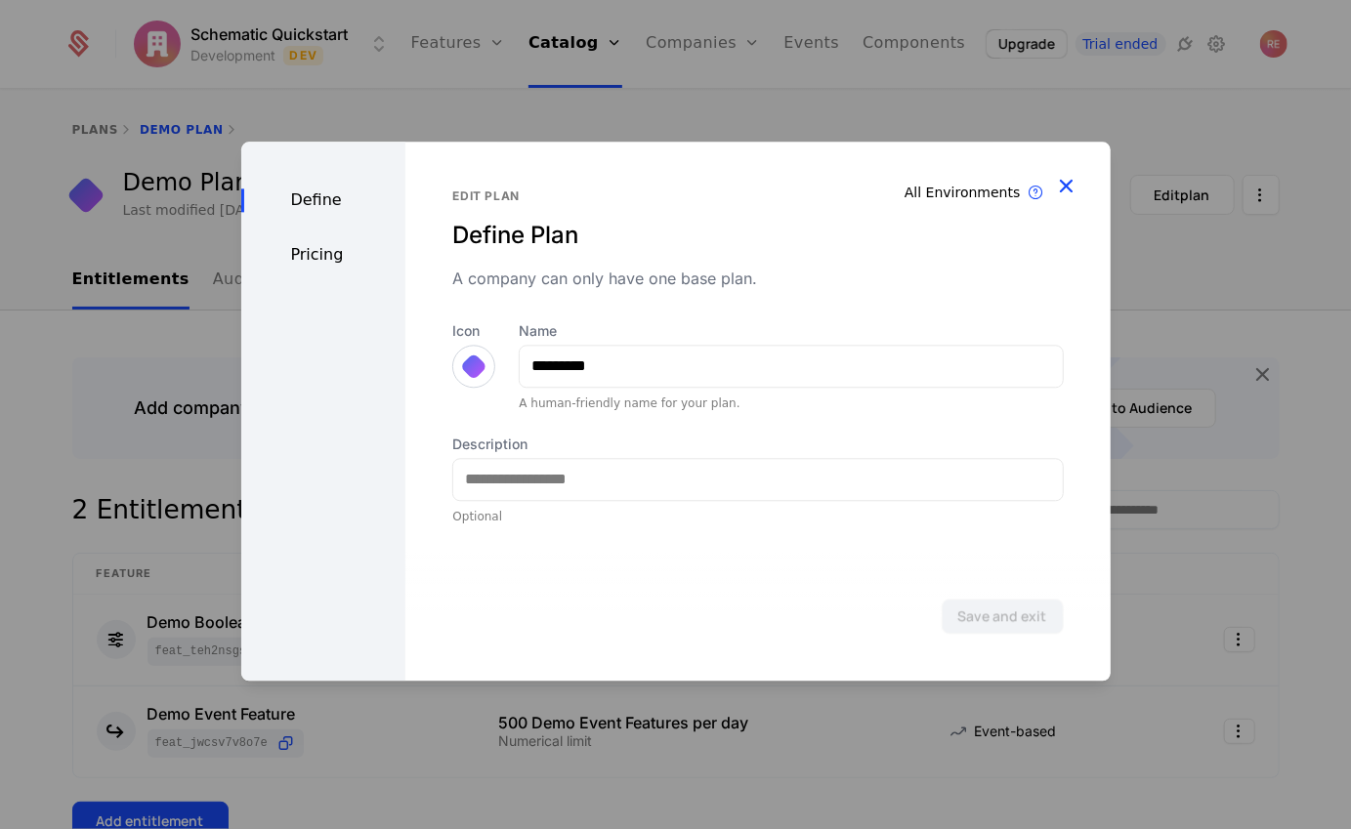
click at [1064, 176] on icon "button" at bounding box center [1066, 185] width 25 height 25
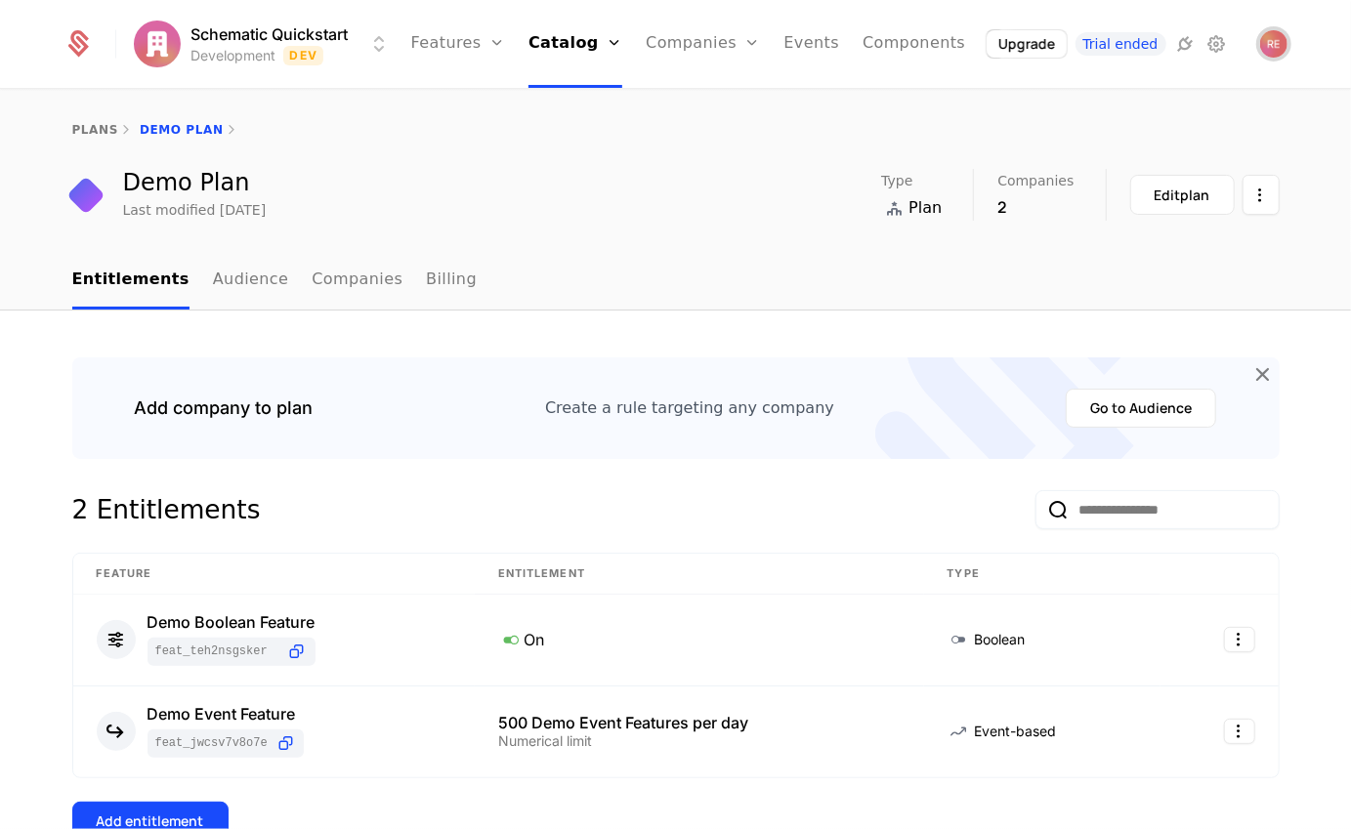
click at [1277, 43] on img "Open user button" at bounding box center [1273, 43] width 27 height 27
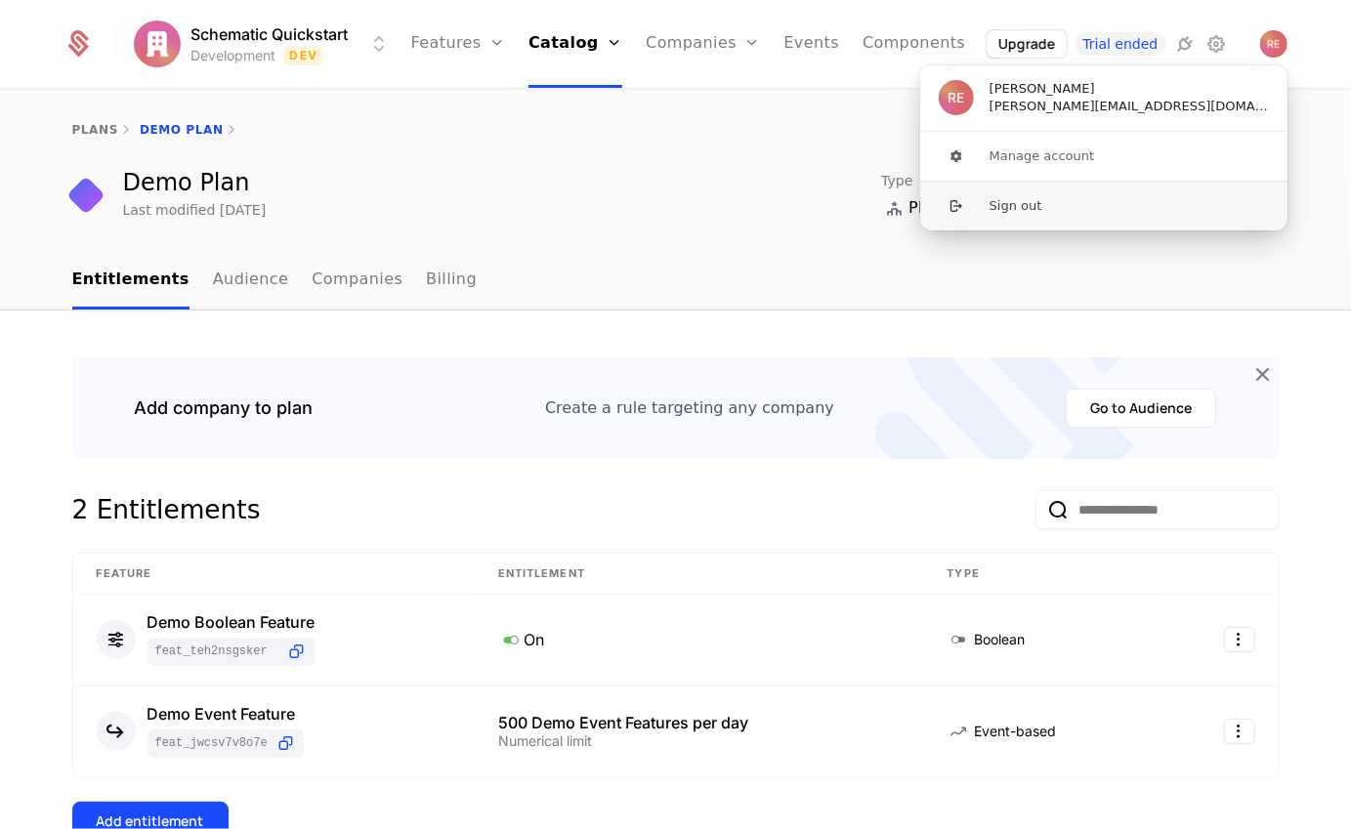
click at [1081, 206] on button "Sign out" at bounding box center [1103, 206] width 369 height 50
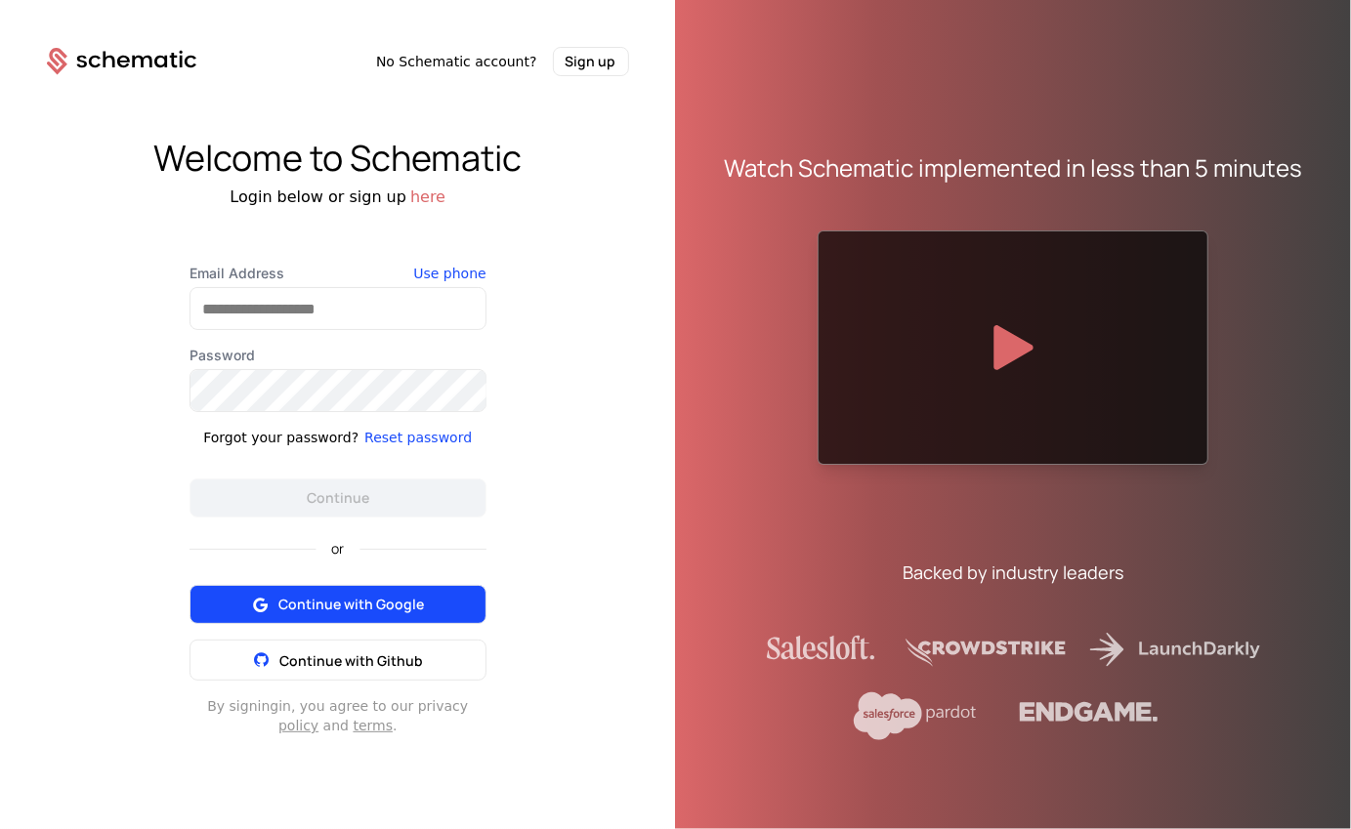
click at [296, 589] on button "Continue with Google" at bounding box center [337, 604] width 297 height 39
